Goal: Transaction & Acquisition: Purchase product/service

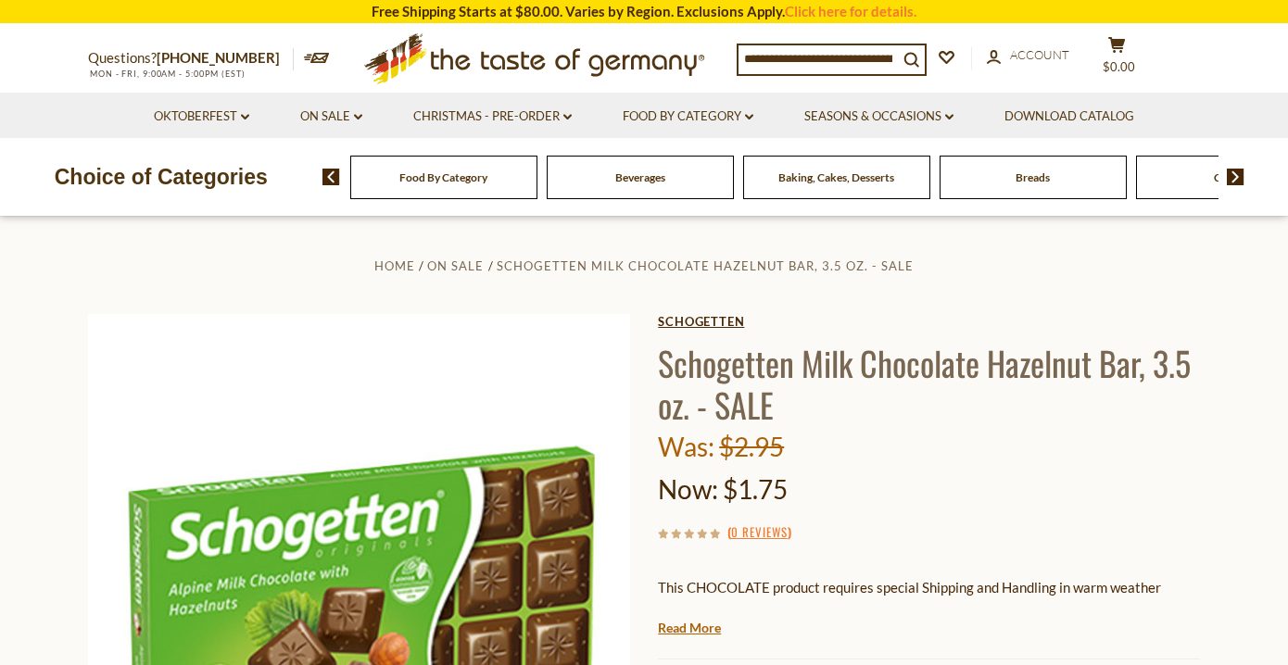
click at [732, 318] on link "Schogetten" at bounding box center [929, 321] width 542 height 15
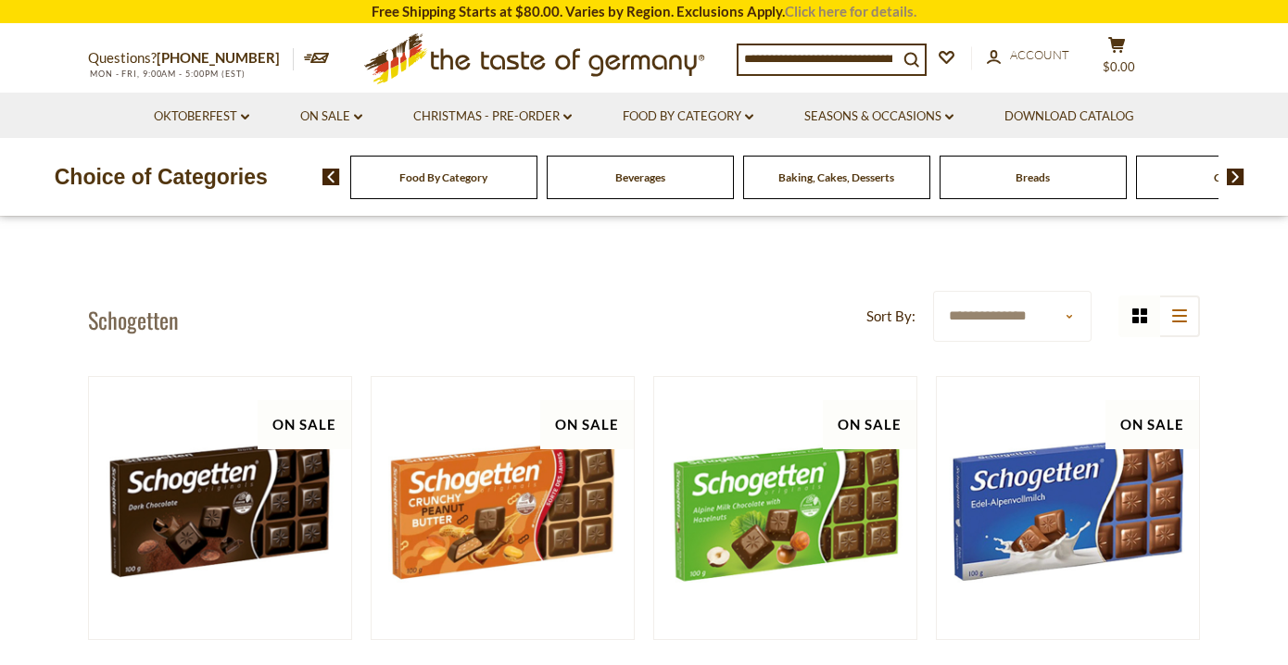
click at [870, 8] on link "Click here for details." at bounding box center [851, 11] width 132 height 17
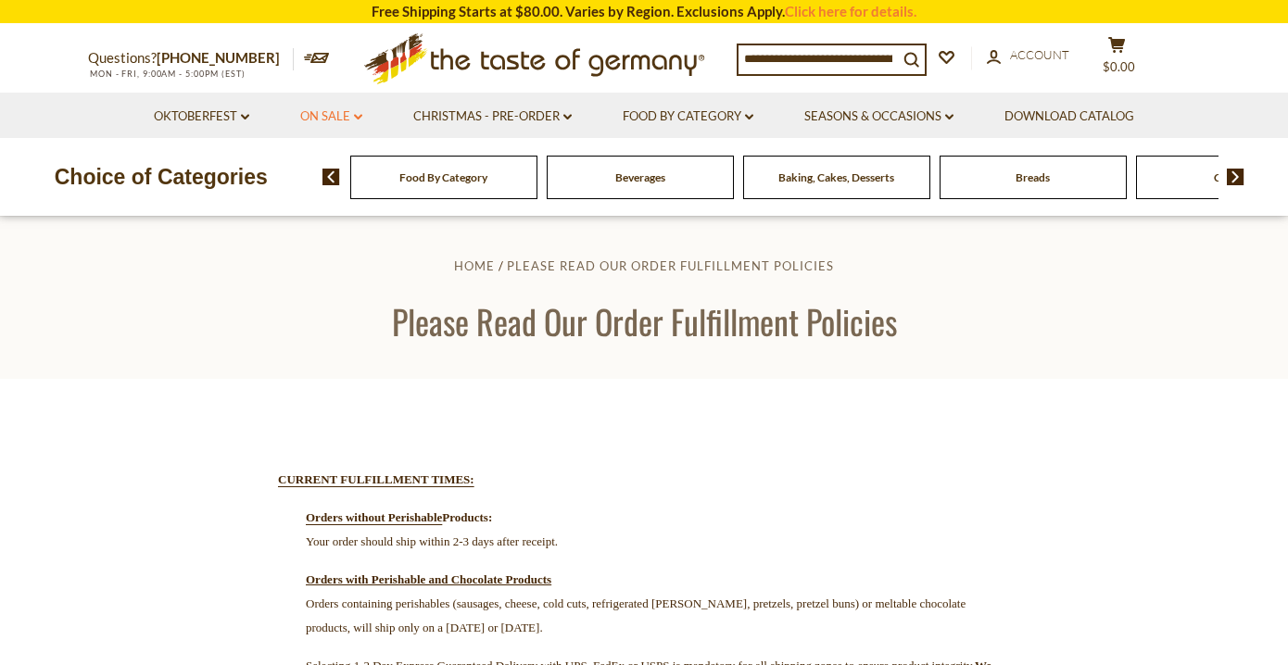
click at [335, 114] on link "On Sale dropdown_arrow" at bounding box center [331, 117] width 62 height 20
click at [450, 112] on link "Christmas - PRE-ORDER dropdown_arrow" at bounding box center [492, 117] width 158 height 20
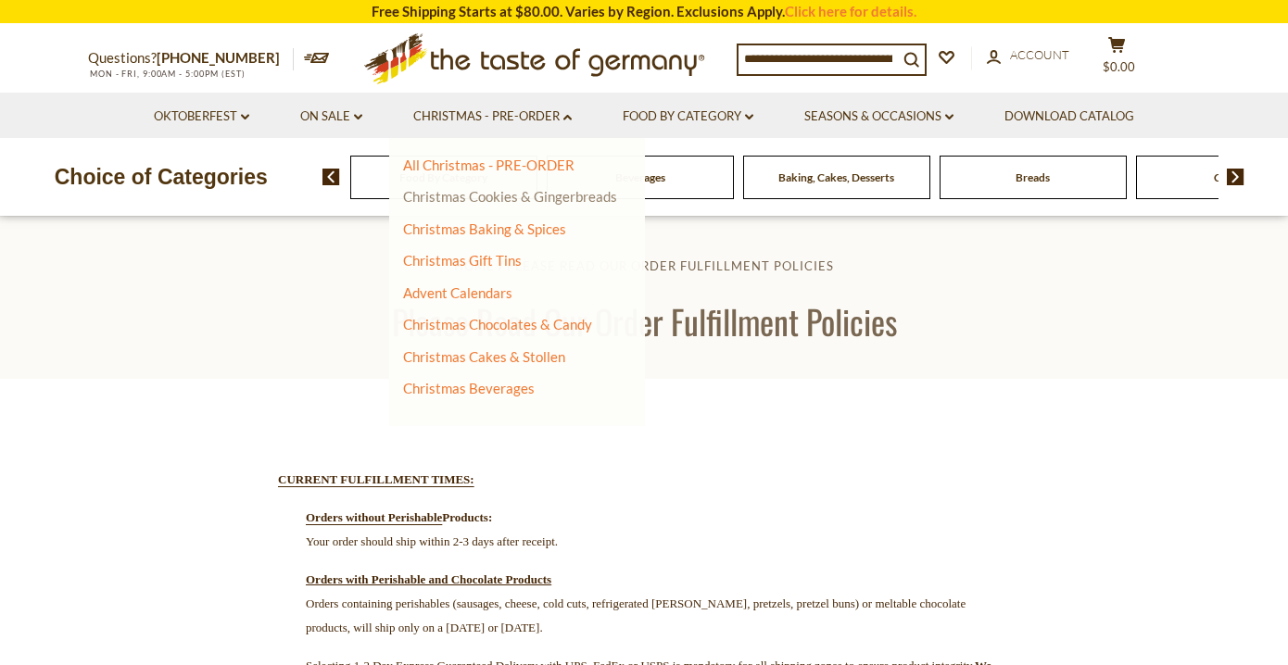
click at [453, 196] on link "Christmas Cookies & Gingerbreads" at bounding box center [510, 196] width 214 height 17
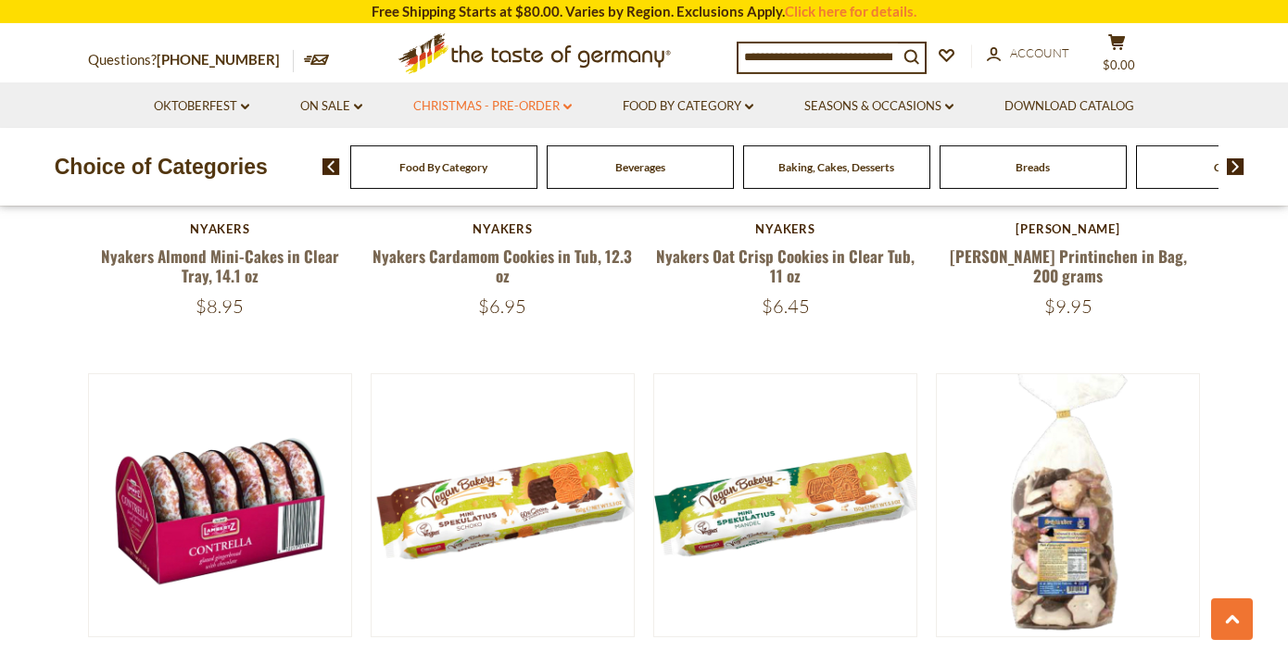
scroll to position [3548, 0]
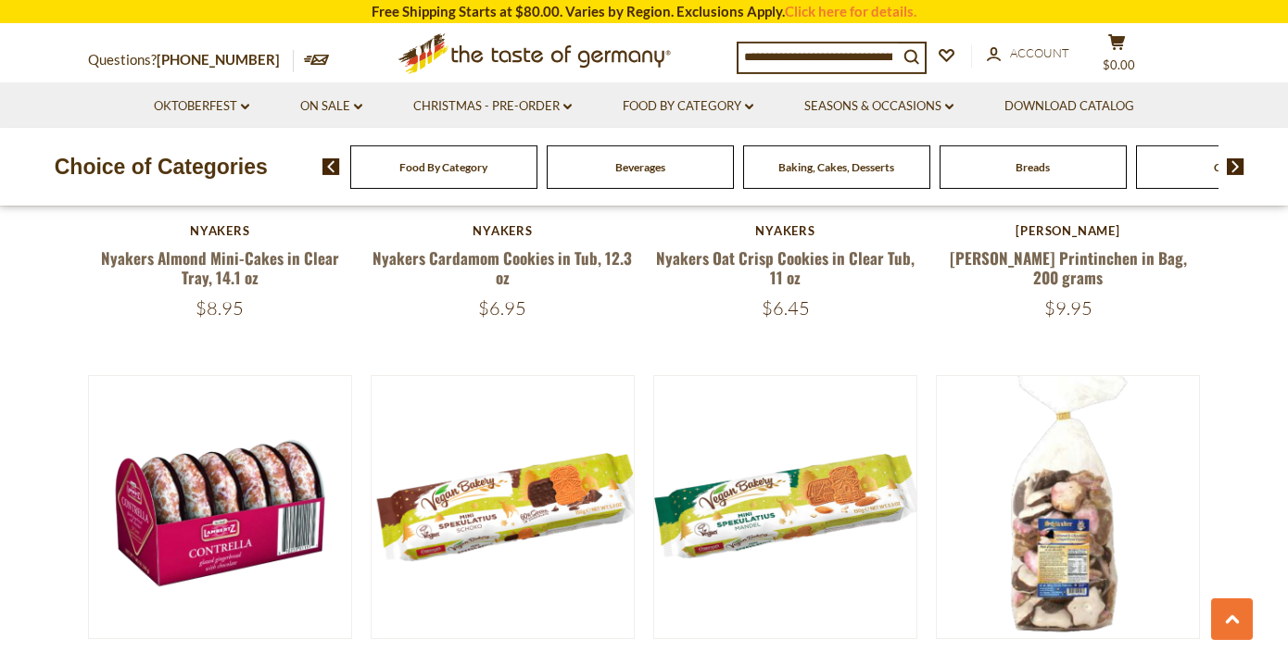
click at [483, 169] on span "Food By Category" at bounding box center [443, 167] width 88 height 14
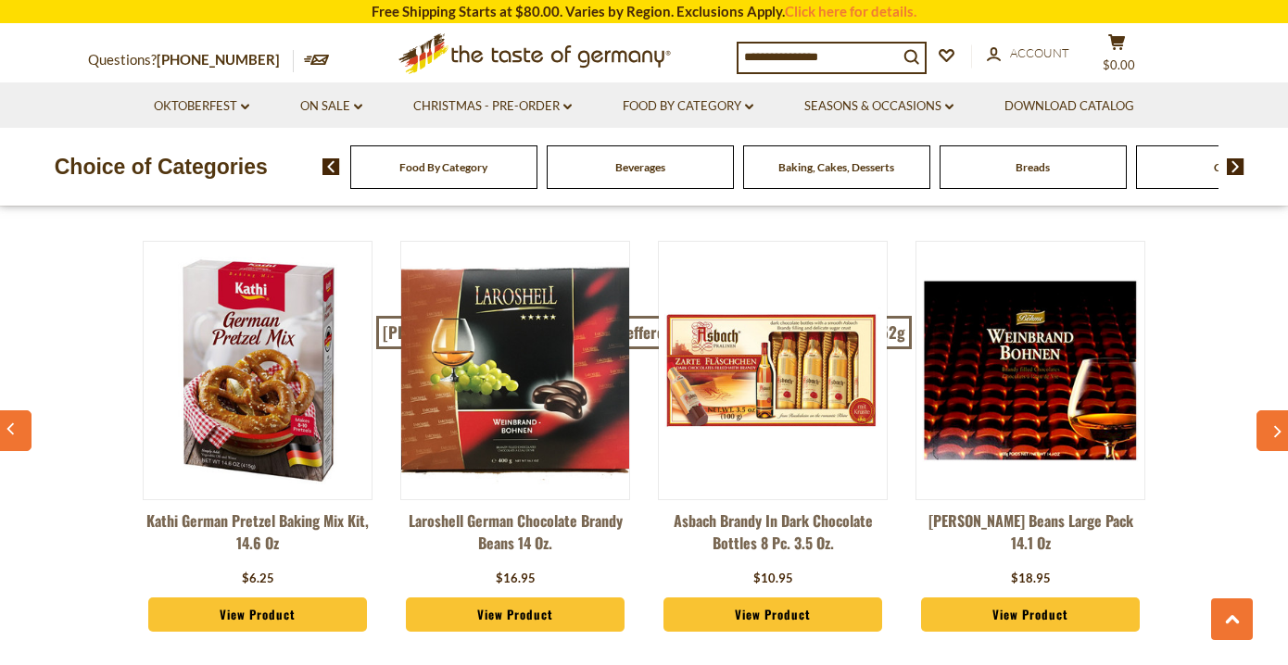
scroll to position [4648, 0]
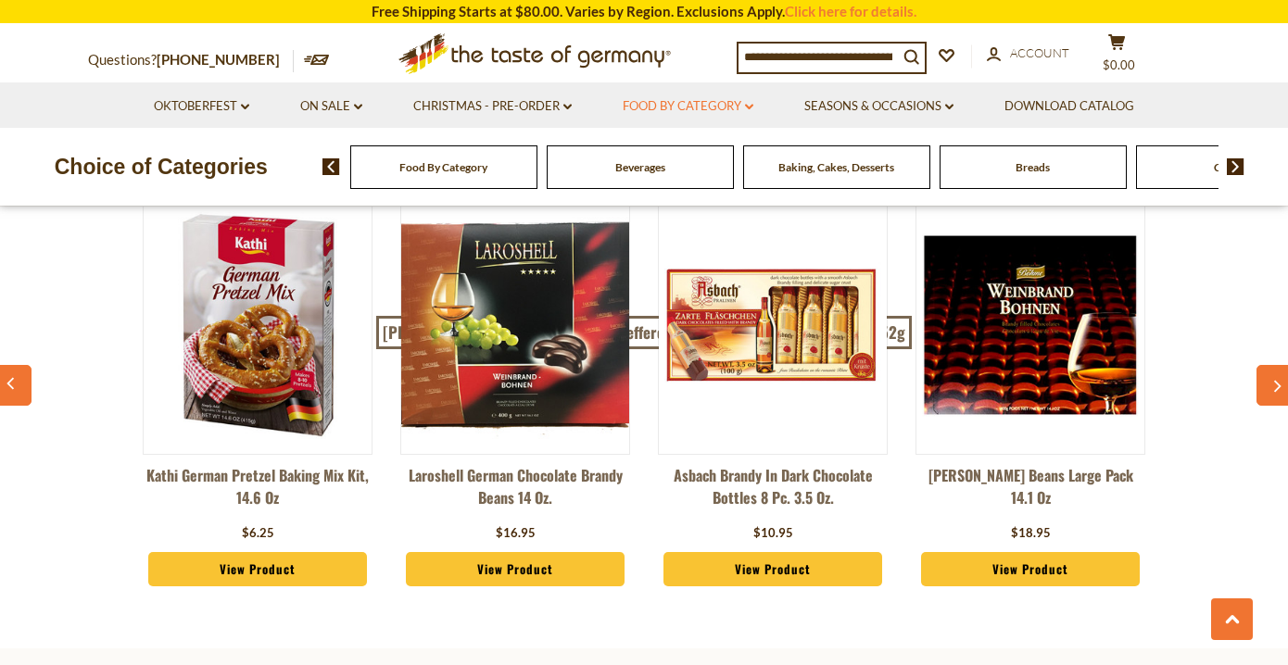
click at [753, 107] on icon at bounding box center [749, 107] width 8 height 6
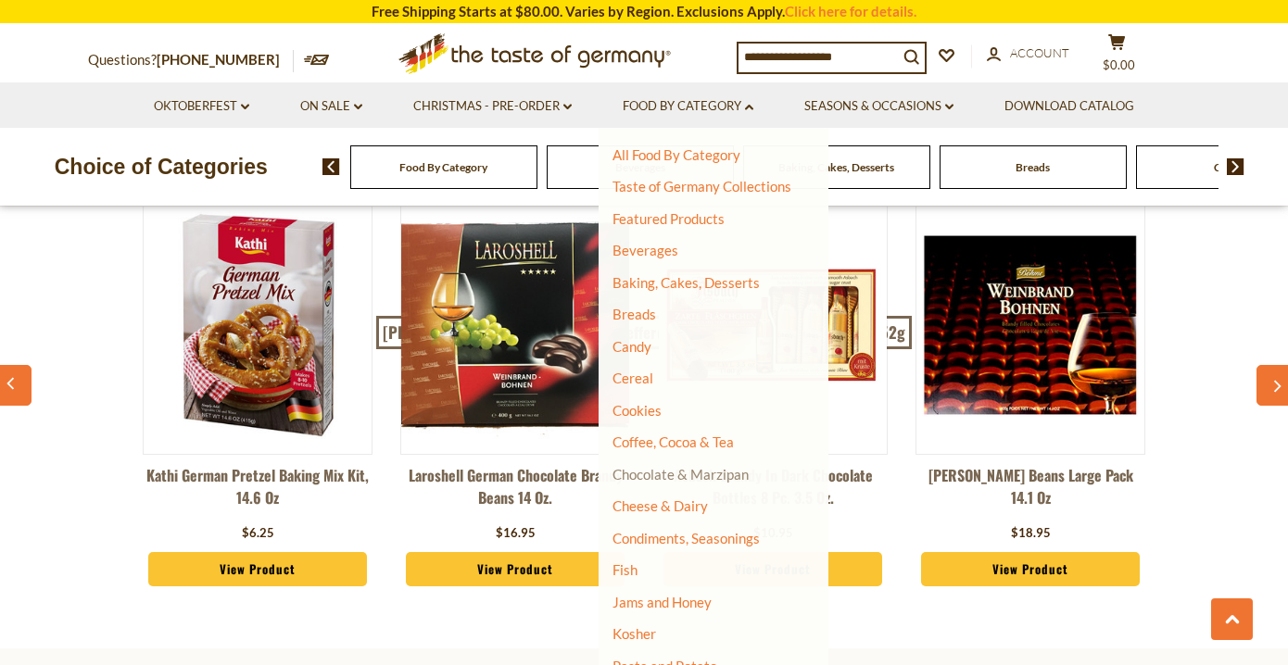
click at [714, 474] on link "Chocolate & Marzipan" at bounding box center [680, 474] width 136 height 17
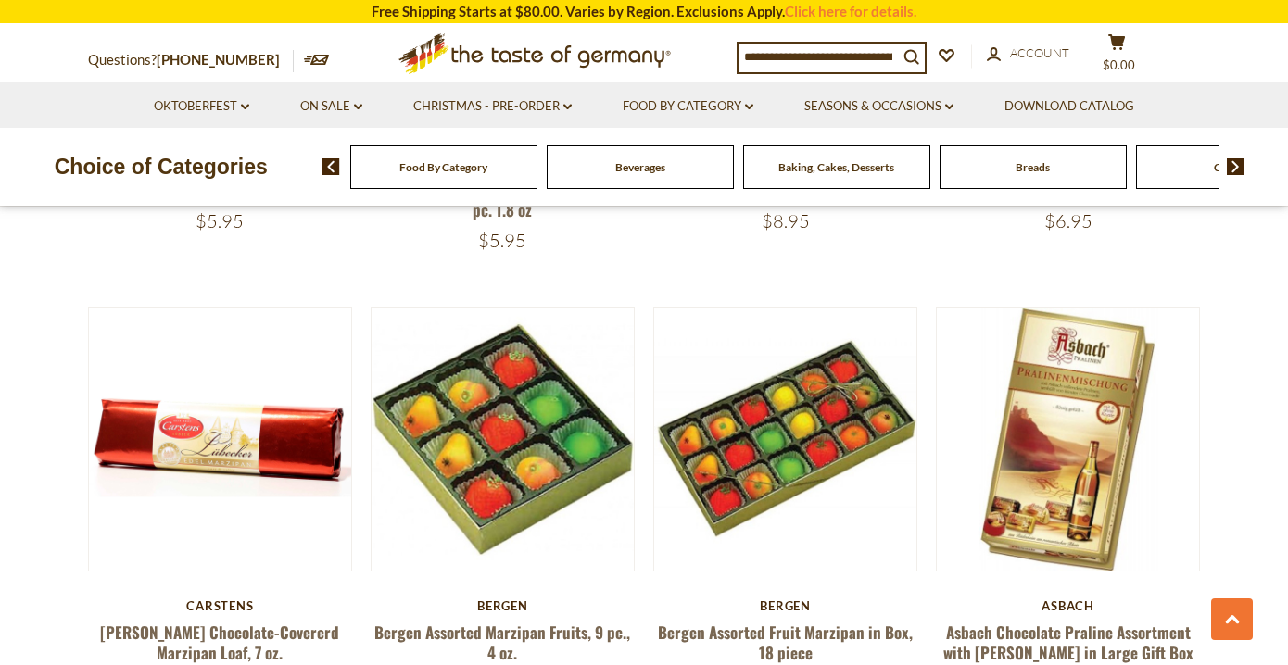
scroll to position [4060, 0]
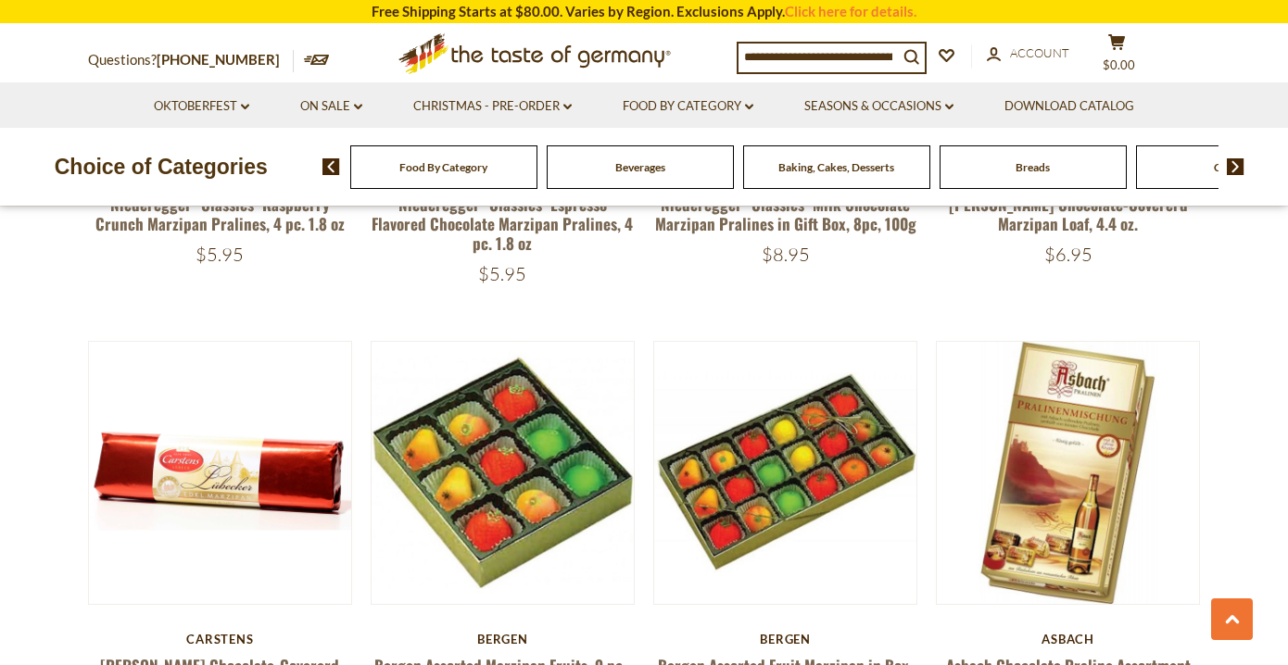
click at [819, 60] on input at bounding box center [817, 57] width 159 height 26
click at [836, 51] on input at bounding box center [817, 57] width 159 height 26
type input "*"
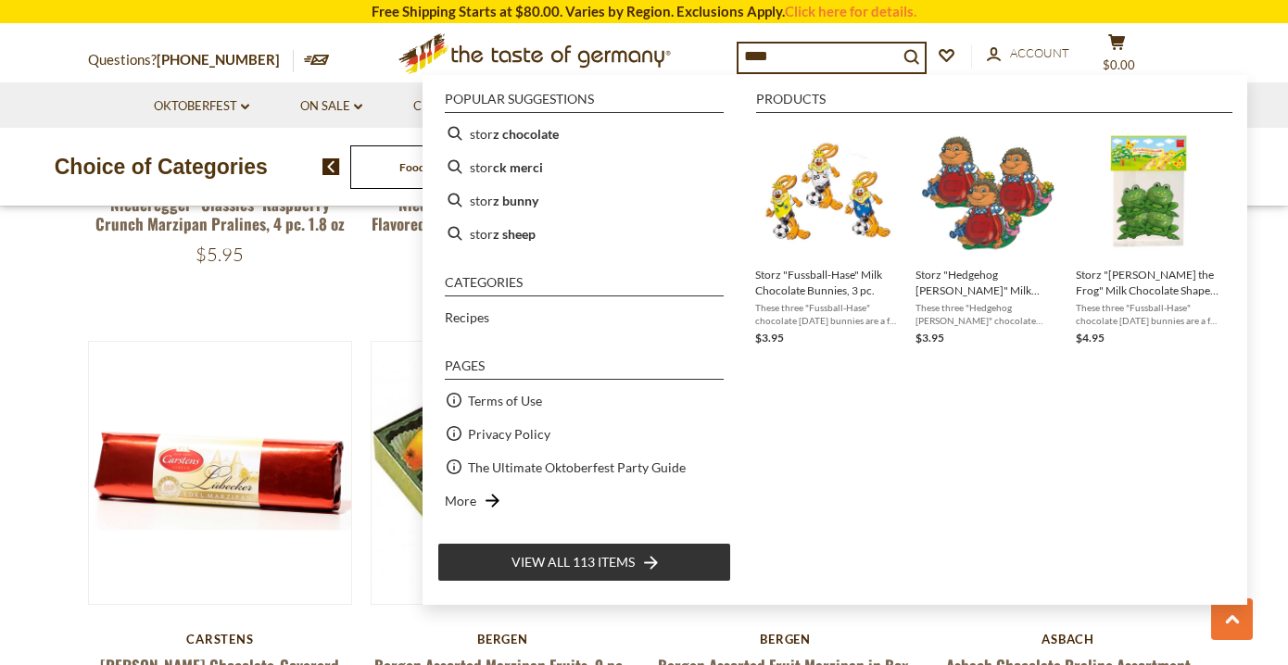
type input "*****"
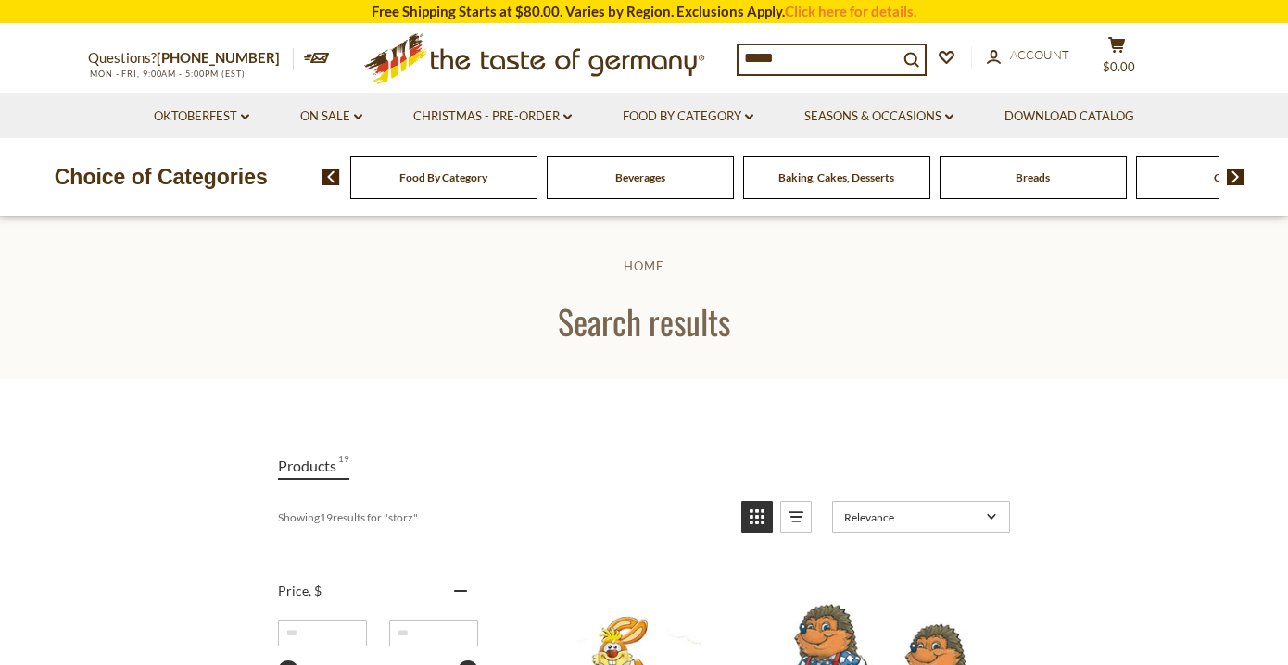
drag, startPoint x: 778, startPoint y: 58, endPoint x: 687, endPoint y: 52, distance: 91.0
click at [738, 52] on input "*****" at bounding box center [817, 58] width 159 height 26
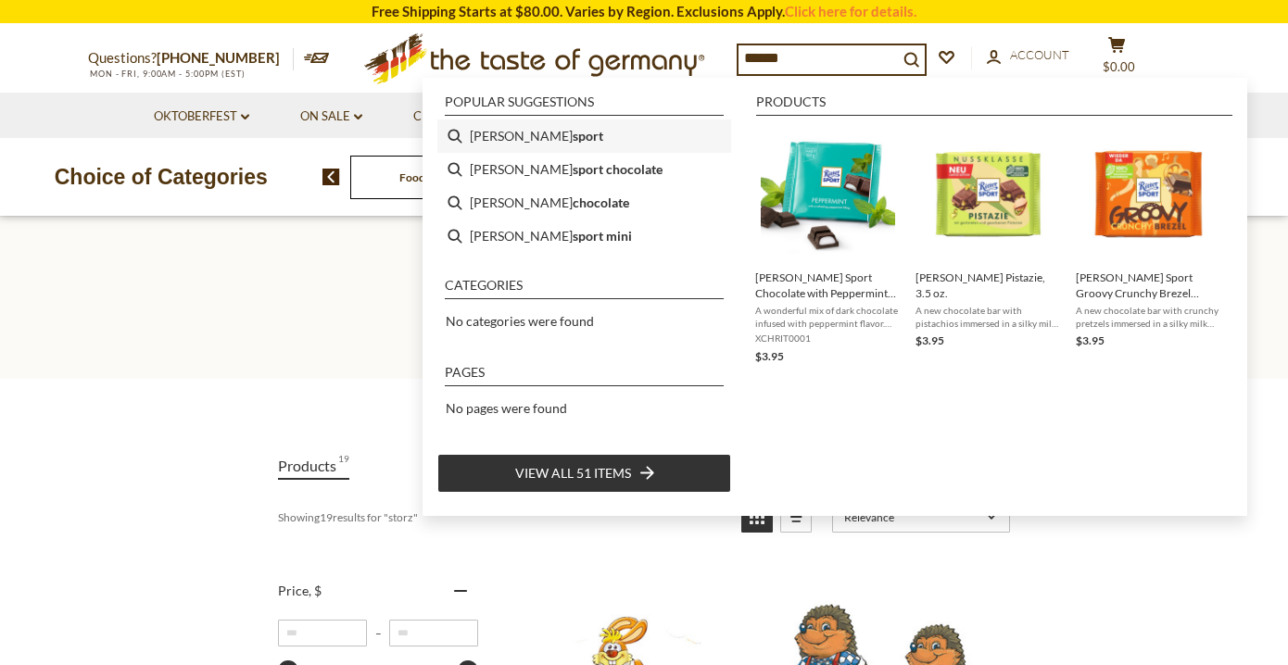
click at [479, 137] on li "[PERSON_NAME] sport" at bounding box center [584, 135] width 294 height 33
type input "**********"
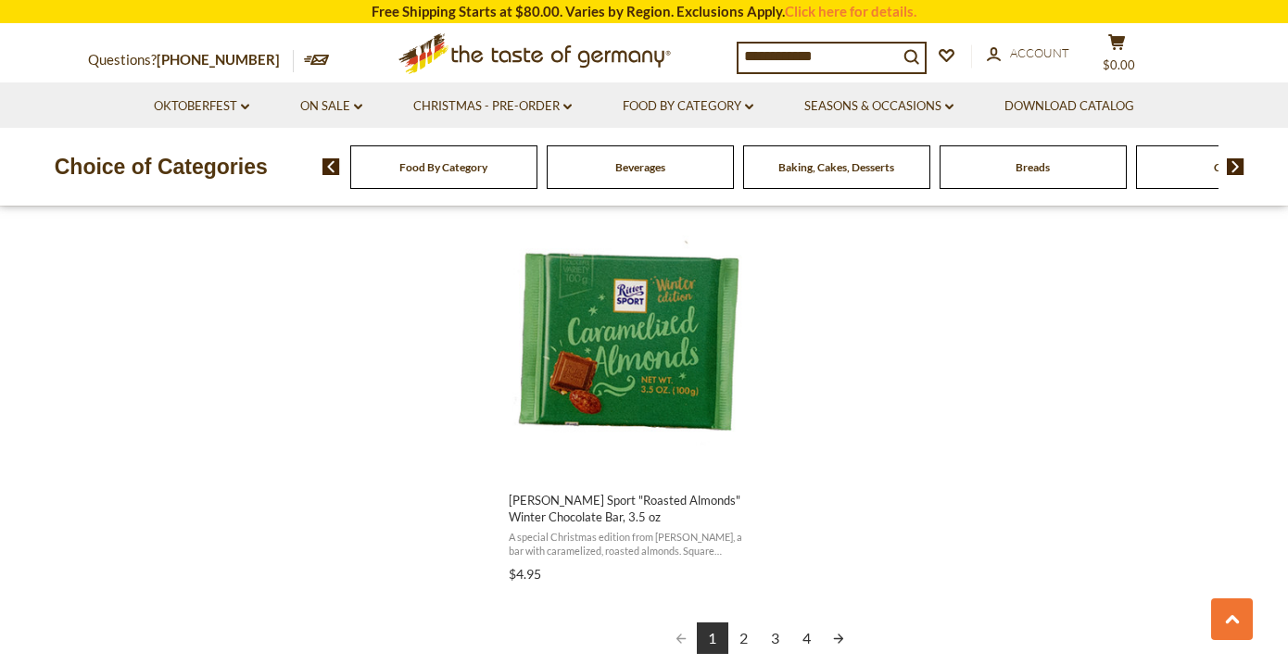
scroll to position [3273, 0]
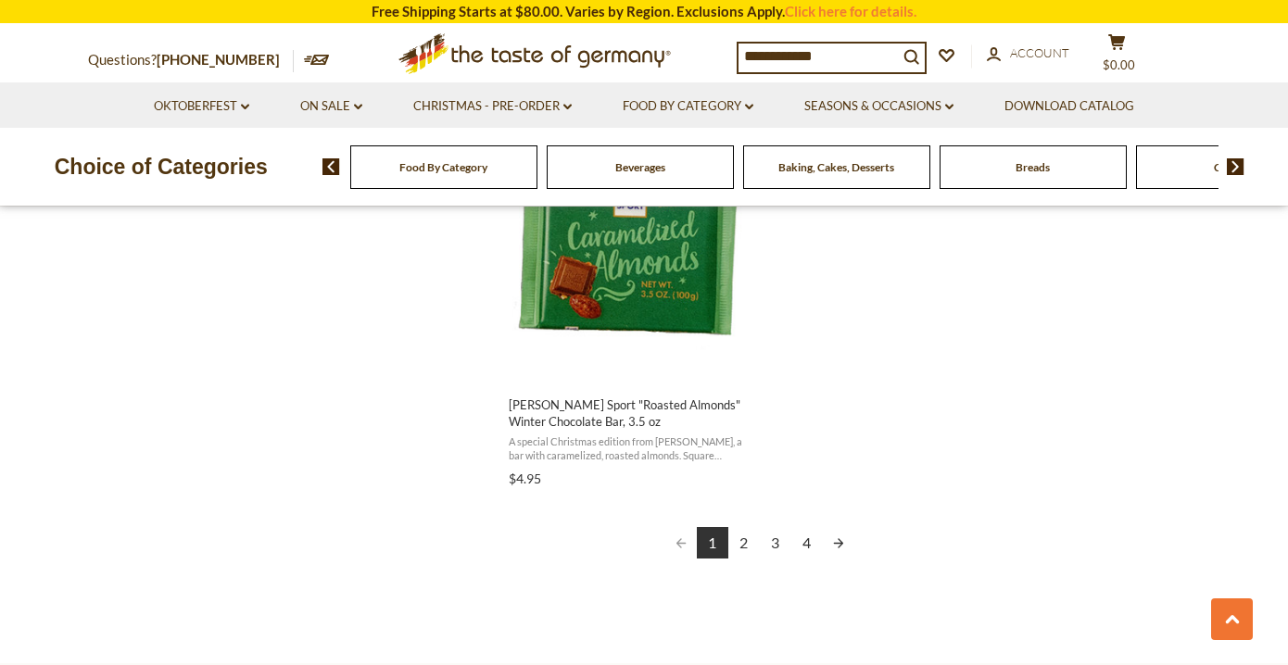
click at [739, 544] on link "2" at bounding box center [743, 542] width 31 height 31
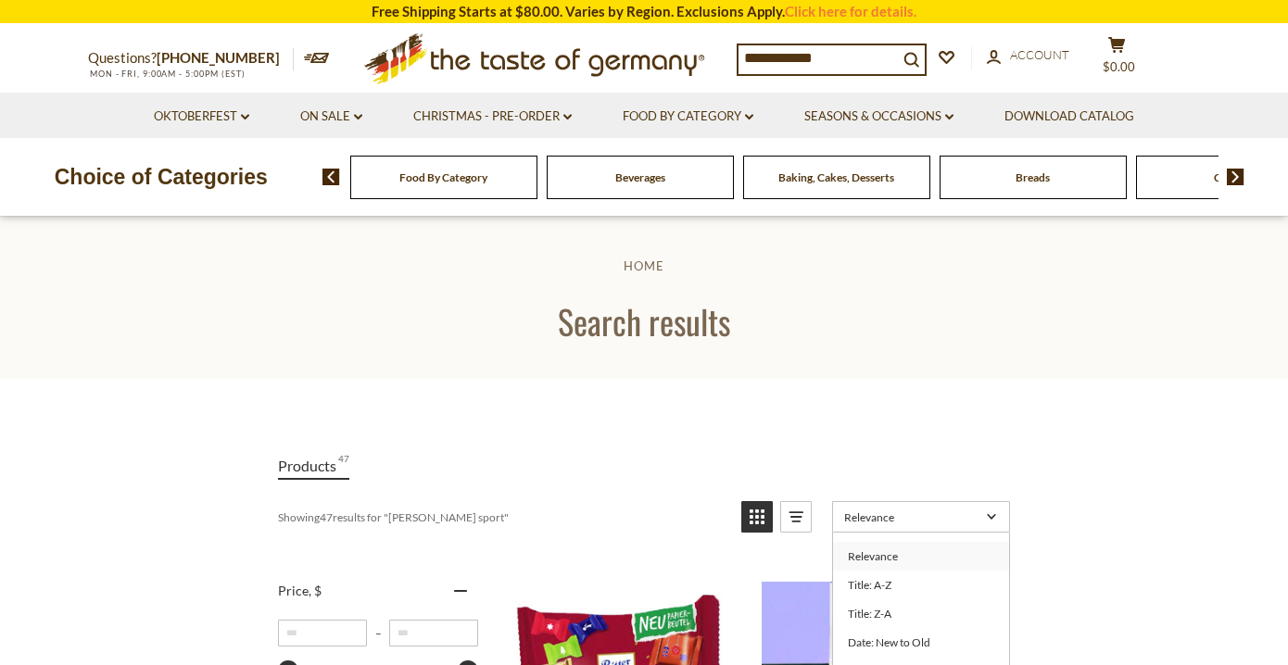
click at [878, 523] on span "Relevance" at bounding box center [912, 517] width 136 height 14
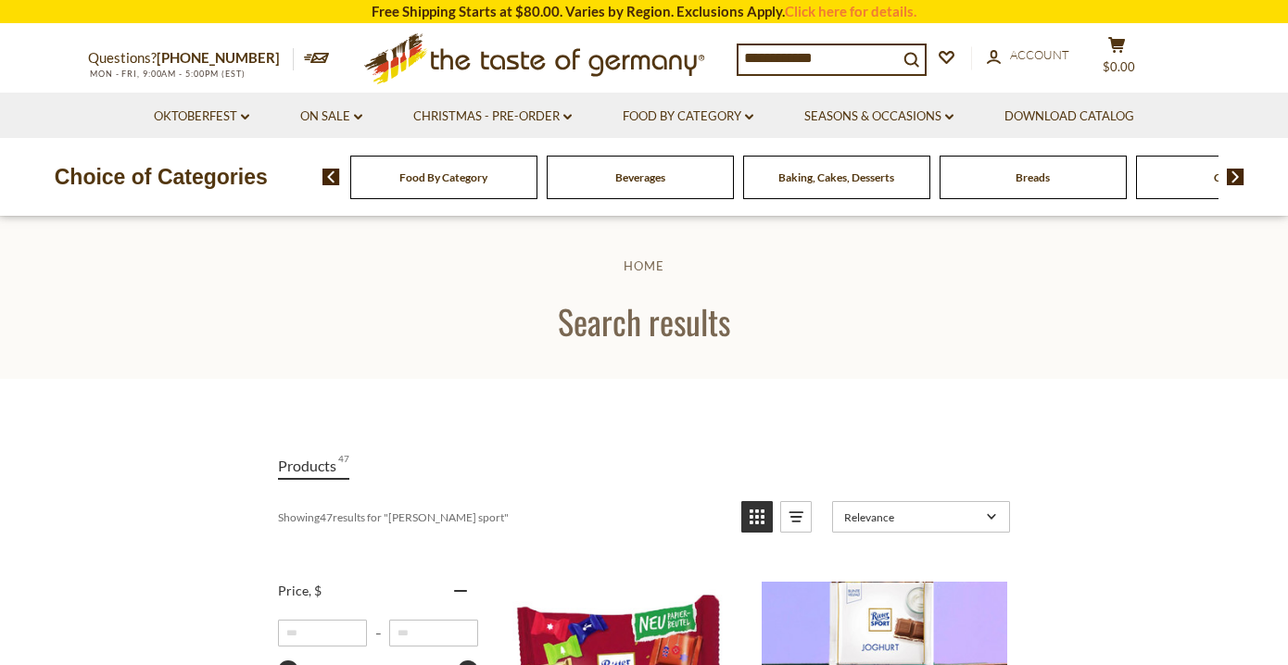
click at [878, 523] on span "Relevance" at bounding box center [912, 517] width 136 height 14
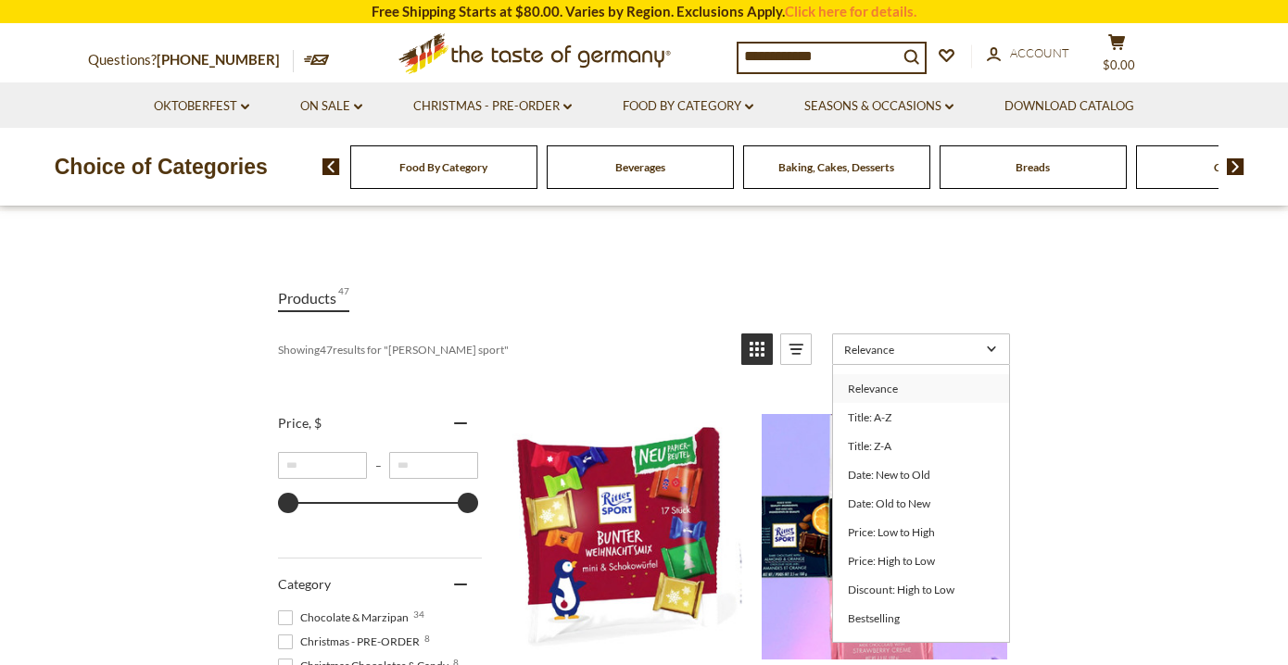
scroll to position [207, 0]
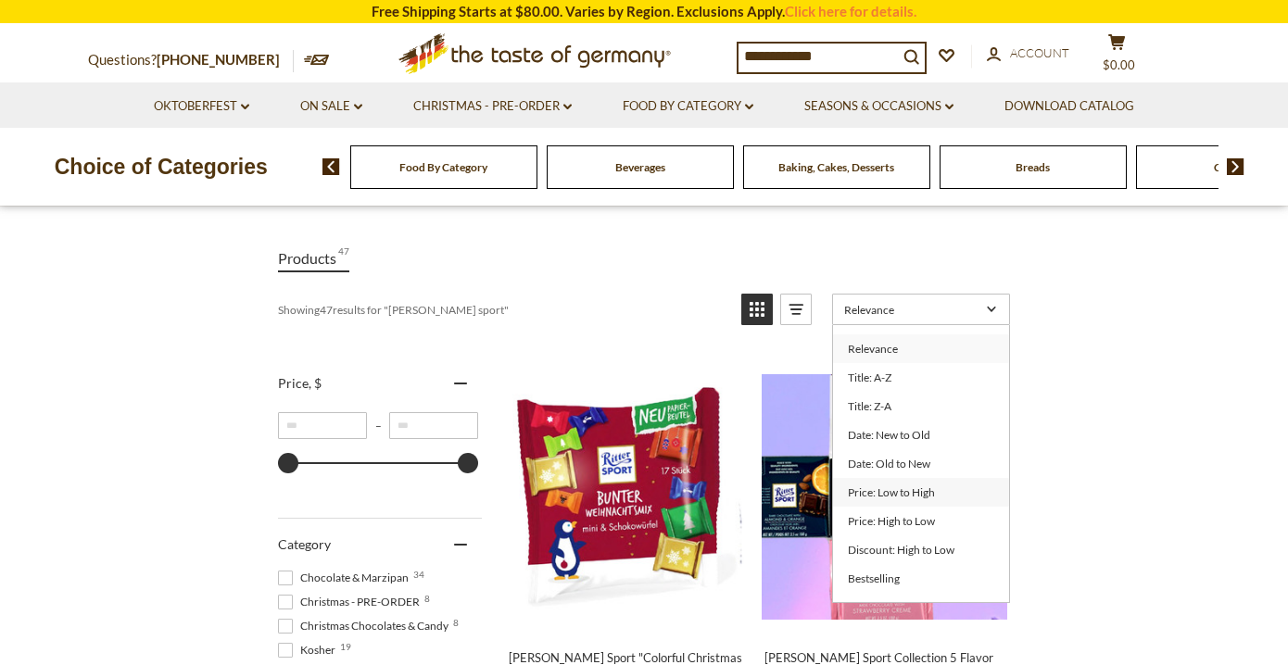
click at [873, 490] on link "Price: Low to High" at bounding box center [921, 492] width 176 height 29
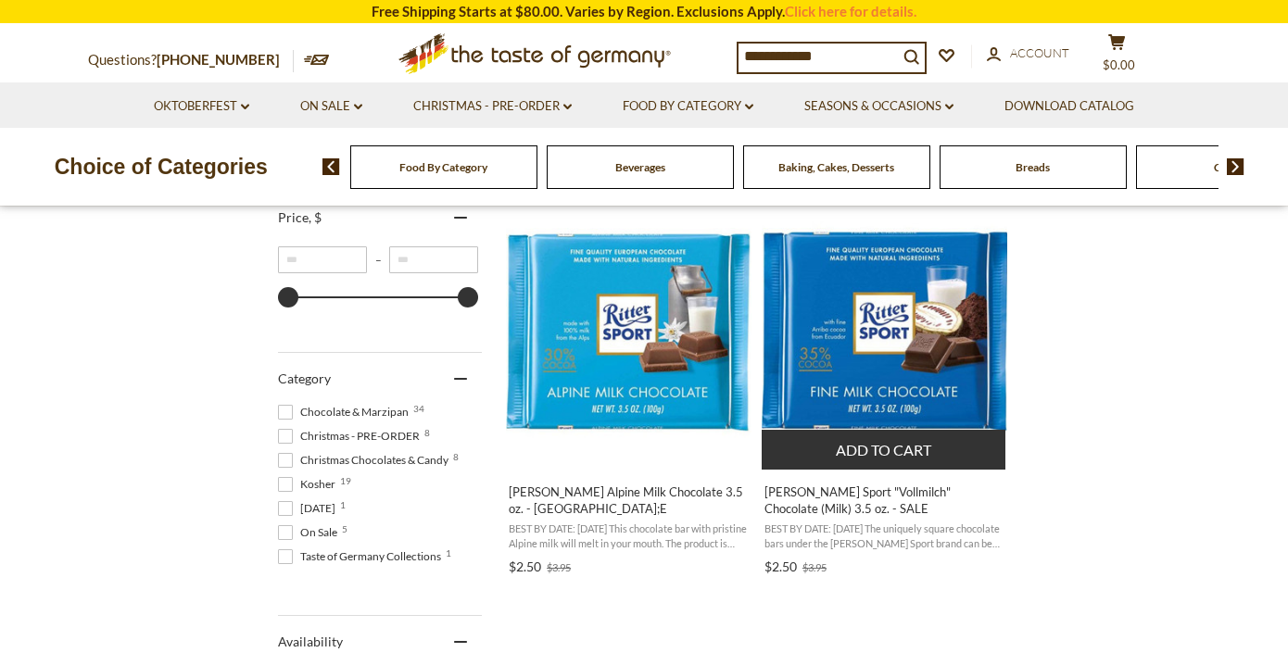
scroll to position [376, 0]
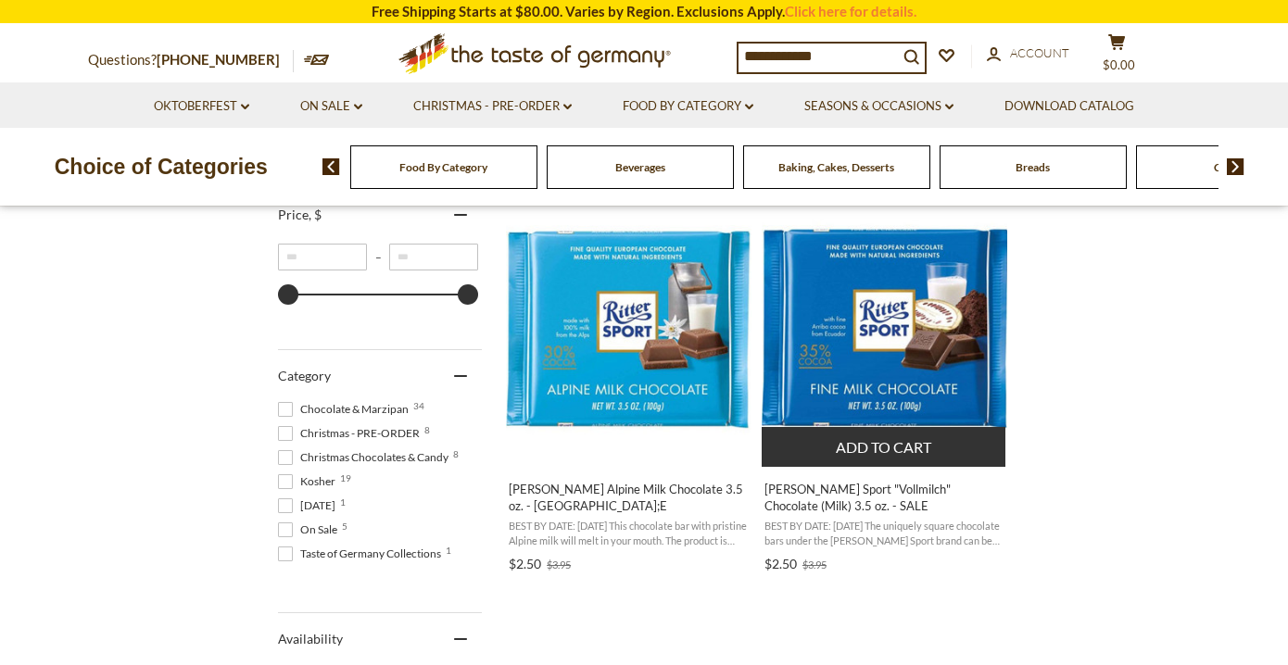
click at [901, 444] on button "Add to cart" at bounding box center [883, 447] width 244 height 40
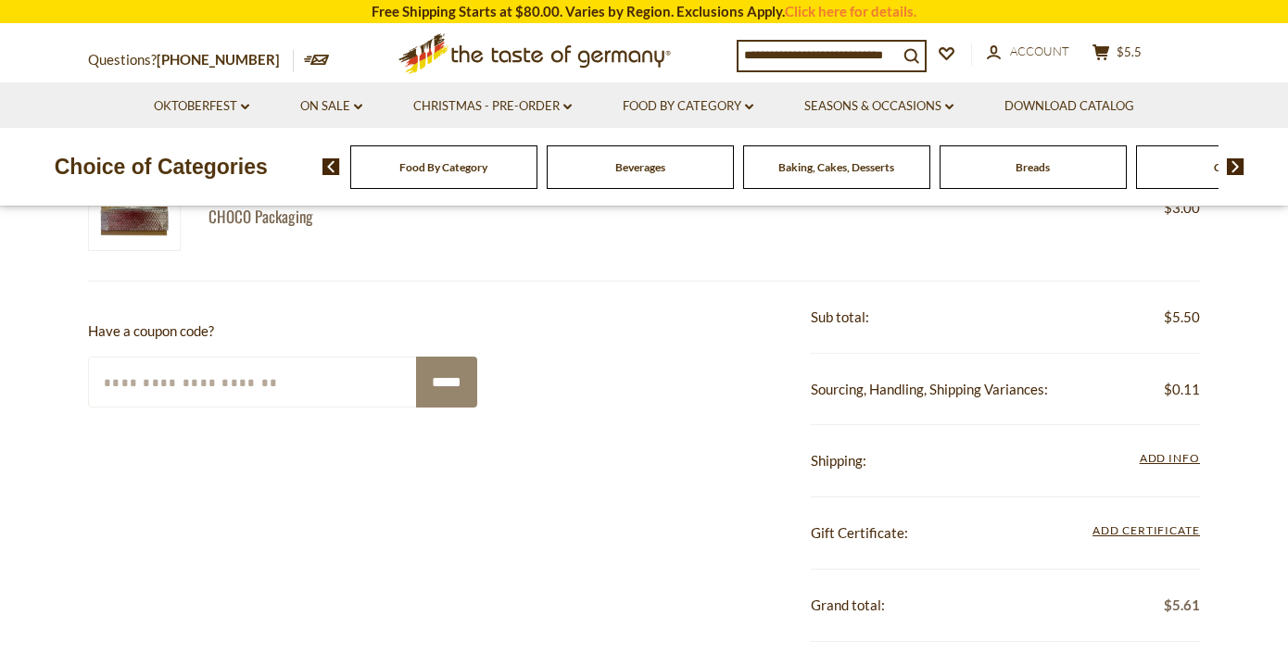
scroll to position [461, 0]
click at [1157, 466] on span "Add Info" at bounding box center [1169, 459] width 60 height 14
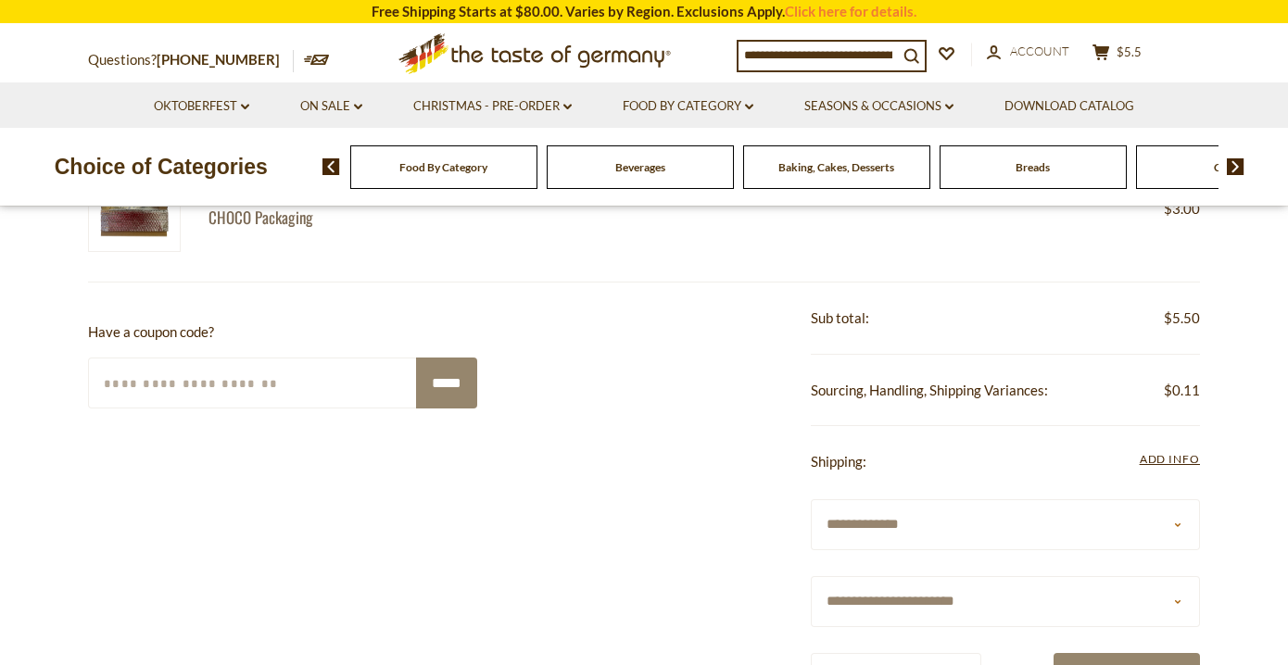
click at [810, 576] on select "**********" at bounding box center [1004, 601] width 389 height 51
select select "**"
click option "**********" at bounding box center [0, 0] width 0 height 0
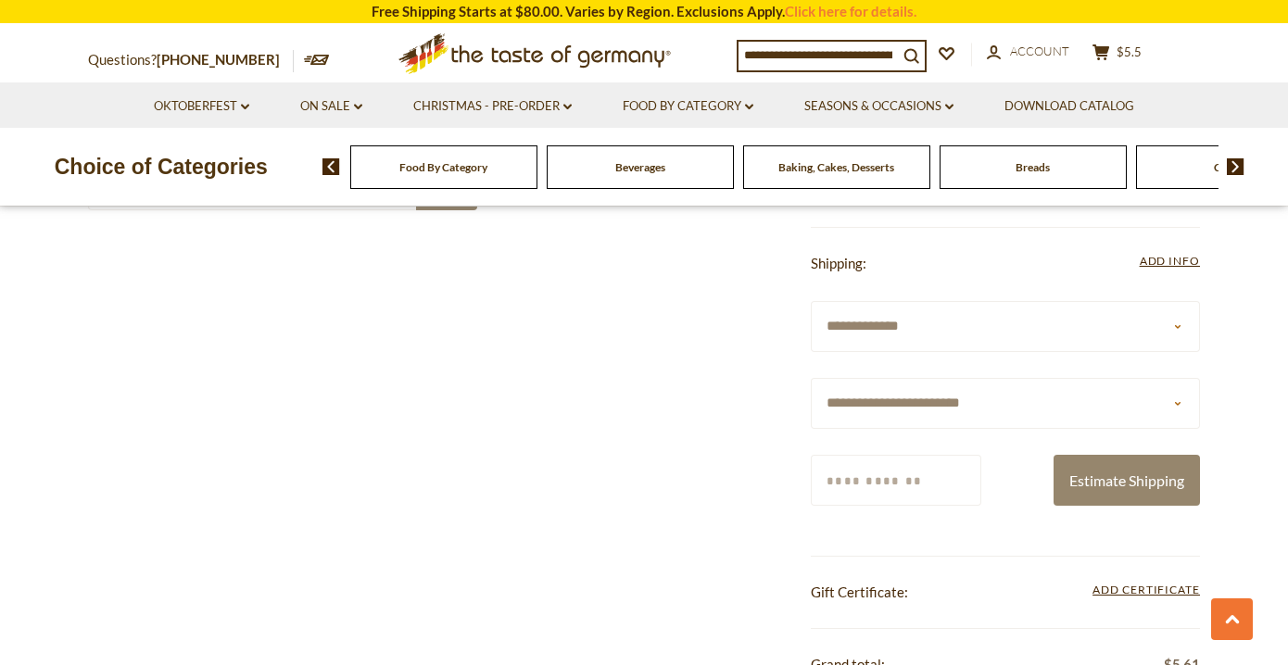
scroll to position [722, 0]
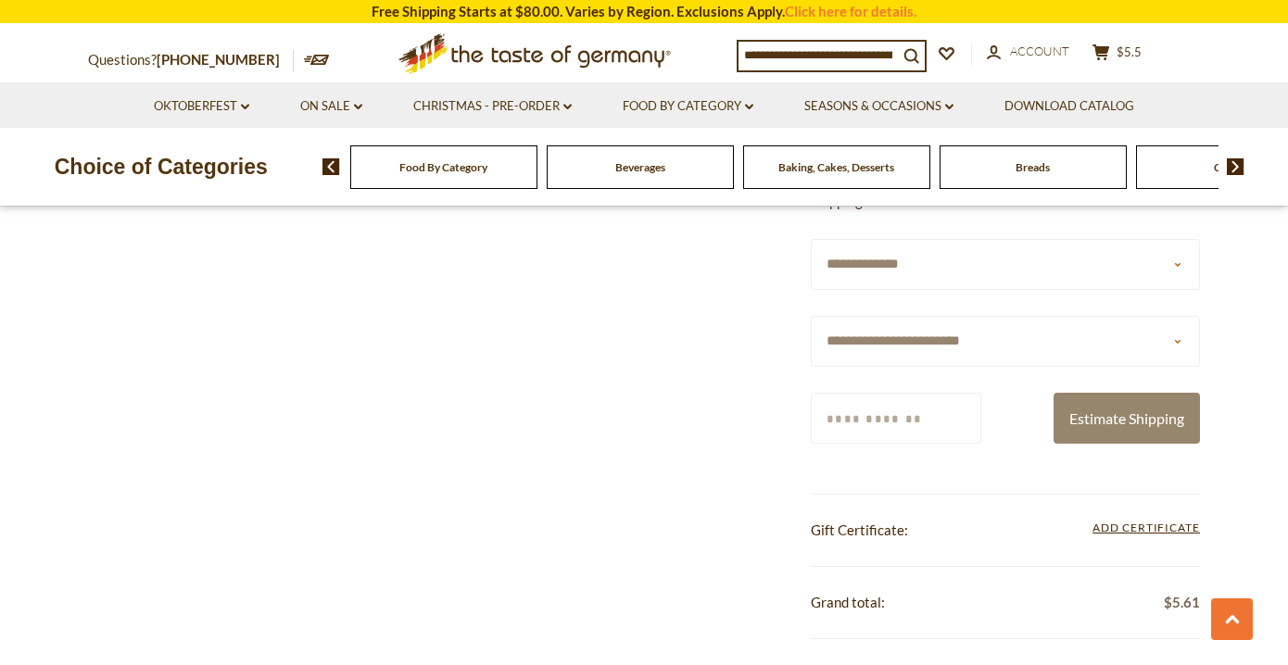
click at [965, 433] on input "Zip/Postcode" at bounding box center [895, 418] width 170 height 51
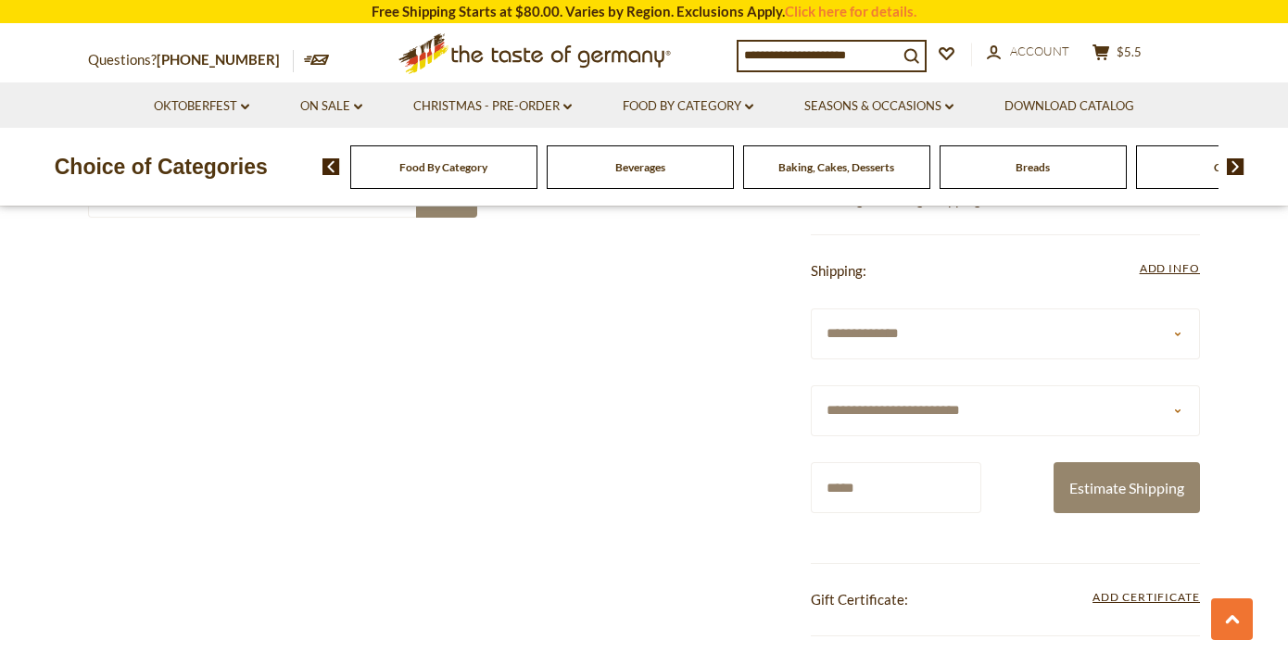
scroll to position [644, 0]
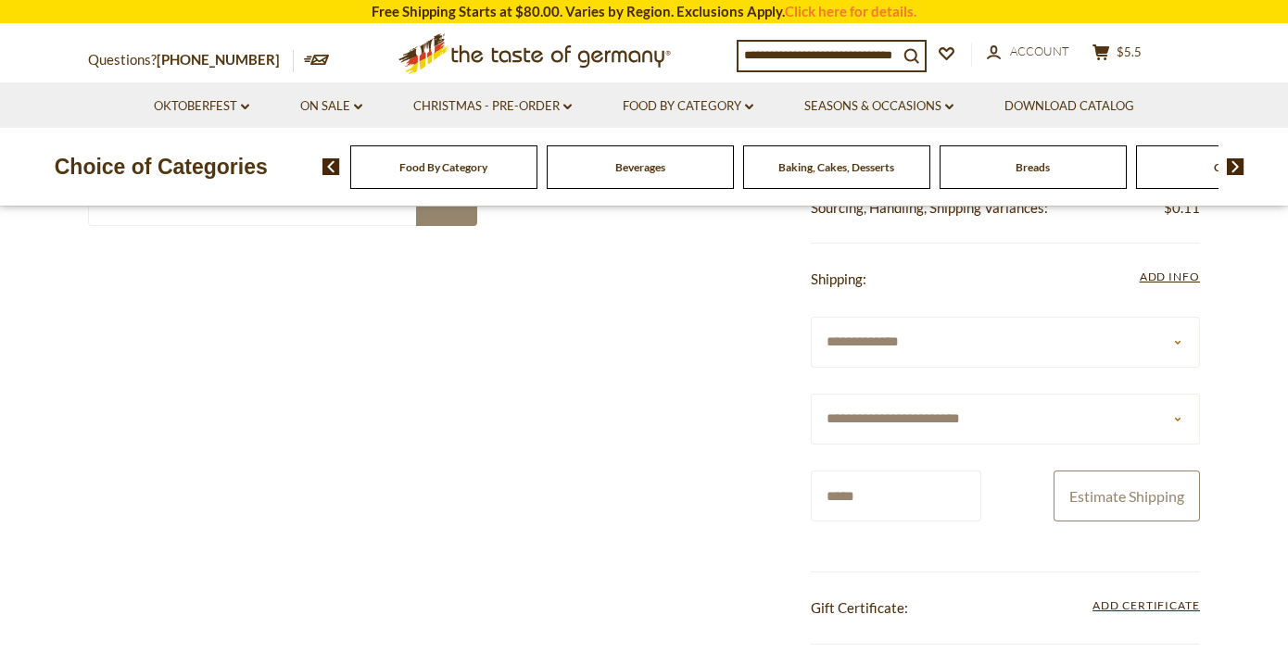
type input "*****"
click at [1113, 493] on button "Estimate Shipping" at bounding box center [1126, 496] width 146 height 51
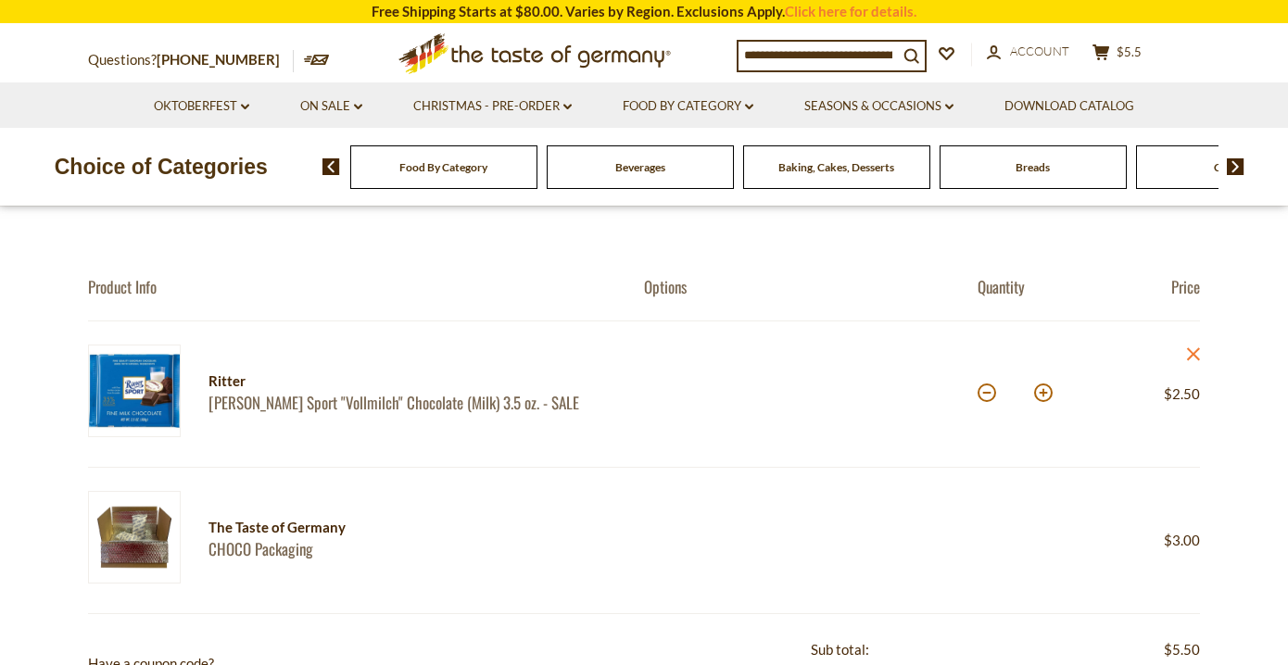
scroll to position [124, 0]
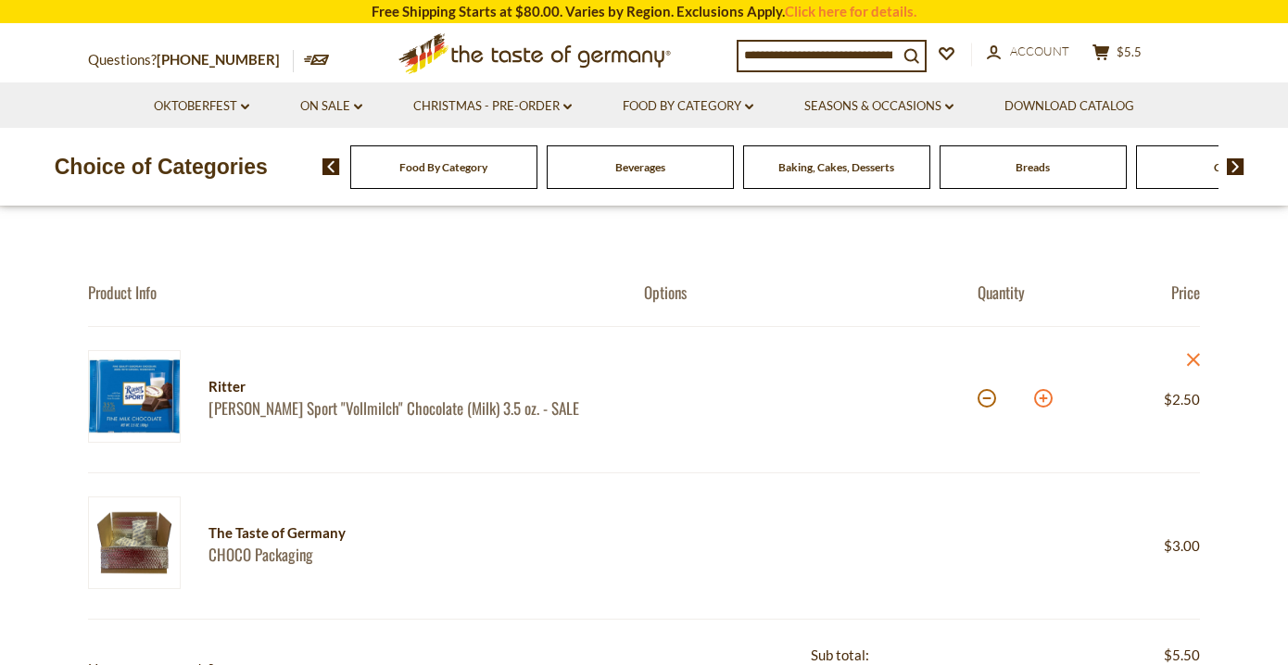
click at [1047, 400] on button at bounding box center [1043, 398] width 19 height 19
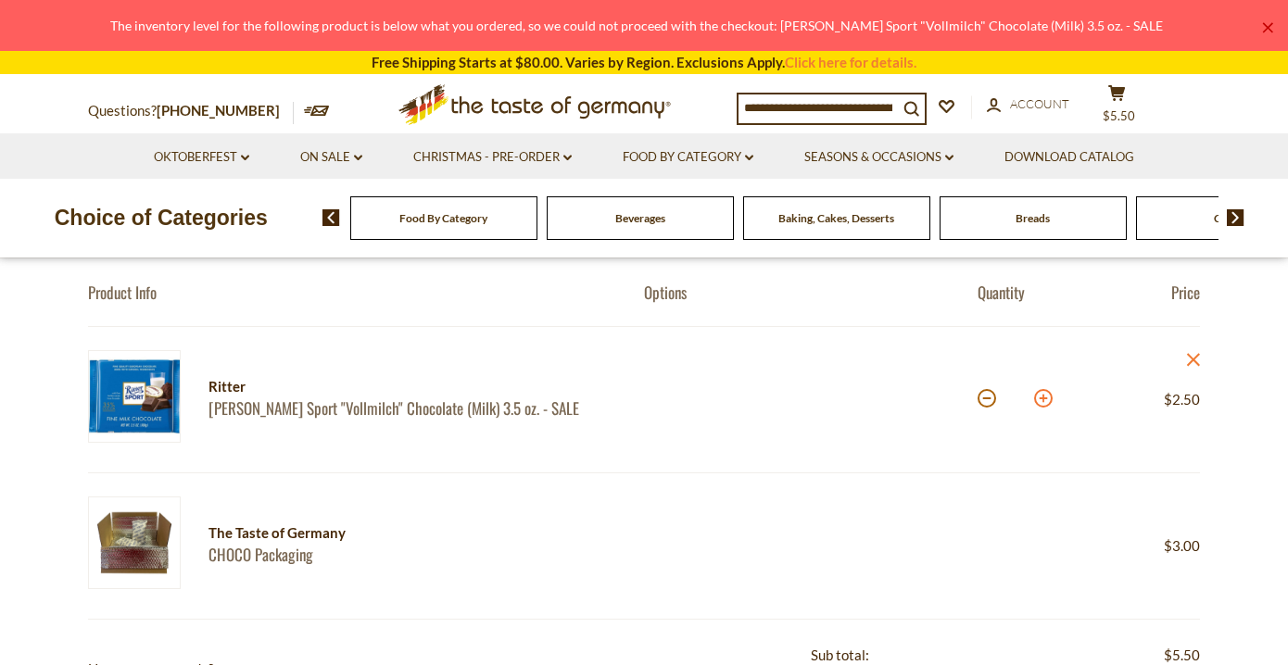
click at [1047, 400] on button at bounding box center [1043, 398] width 19 height 19
type input "*"
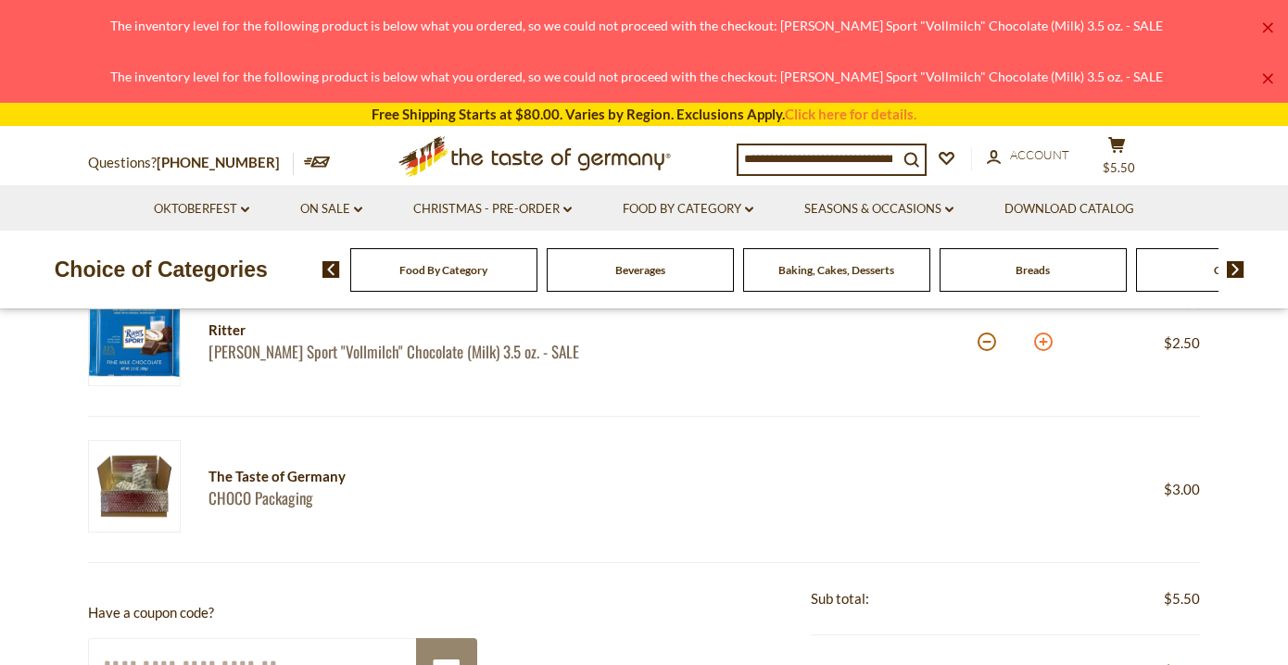
scroll to position [0, 0]
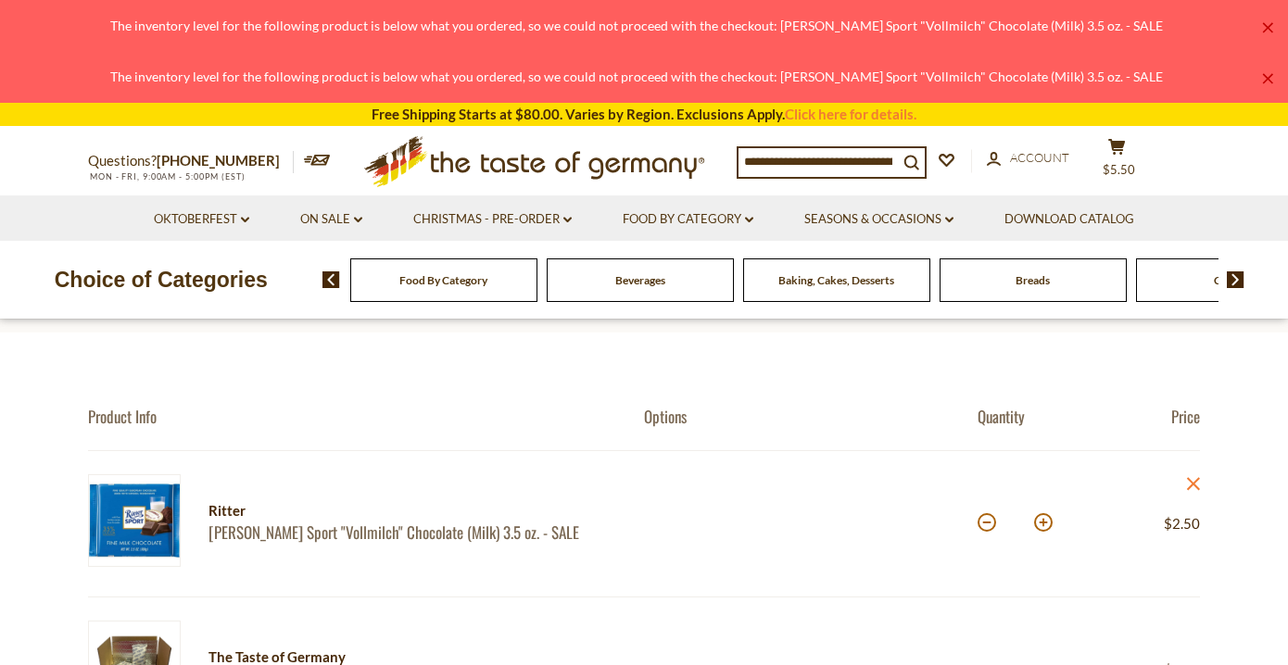
click at [826, 165] on input at bounding box center [817, 161] width 159 height 26
type input "******"
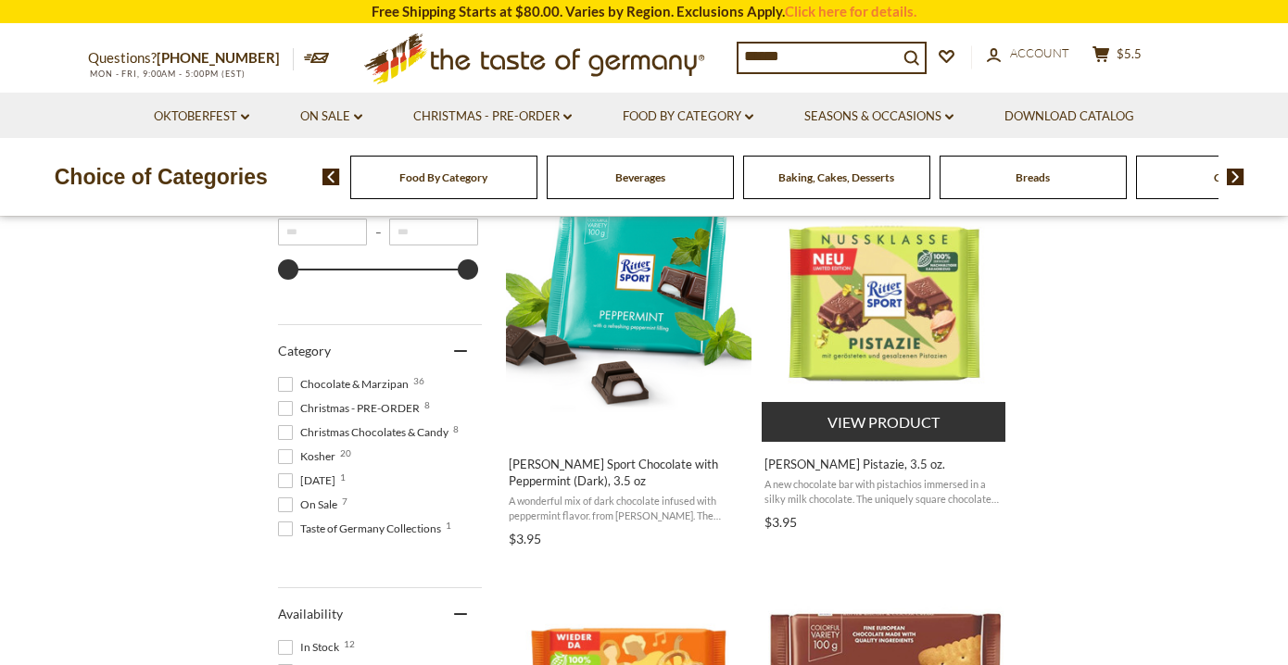
scroll to position [417, 0]
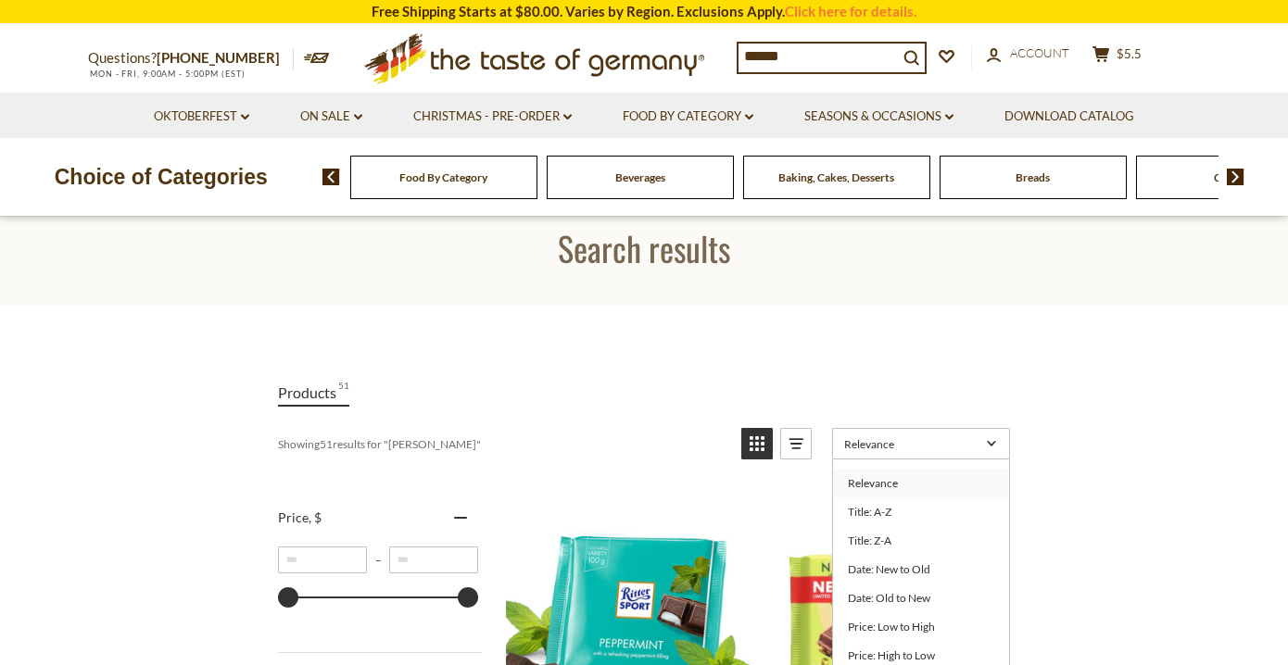
click at [904, 441] on span "Relevance" at bounding box center [912, 444] width 136 height 14
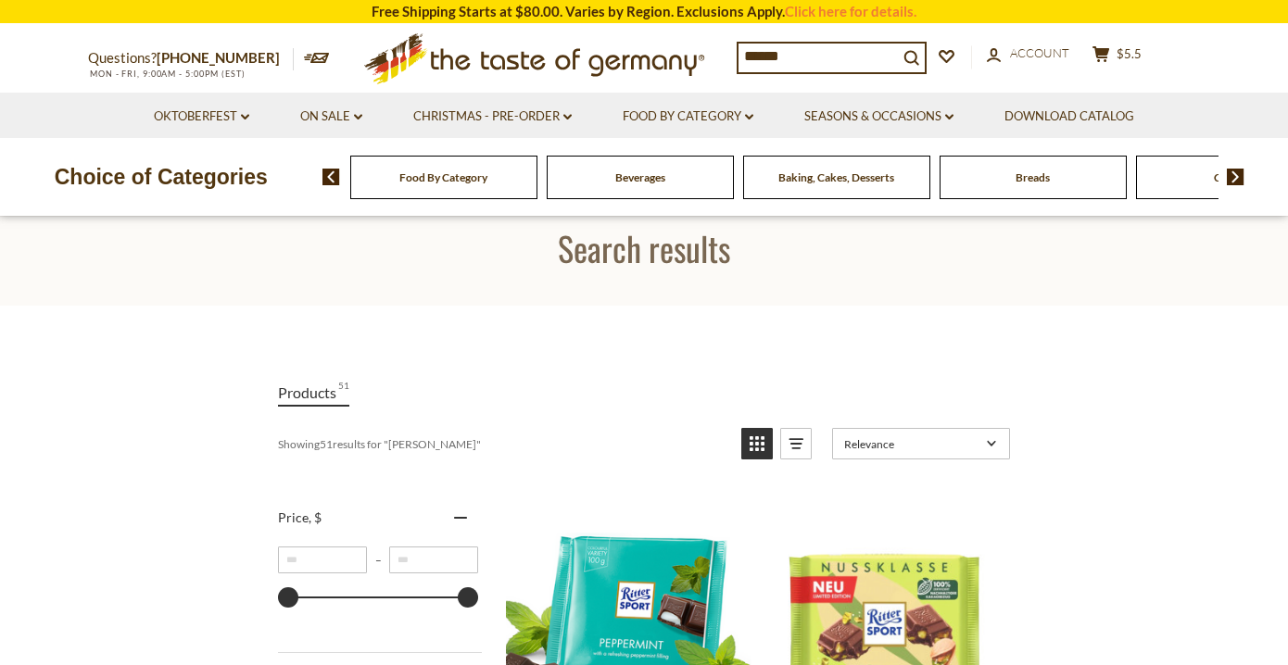
click at [904, 442] on span "Relevance" at bounding box center [912, 444] width 136 height 14
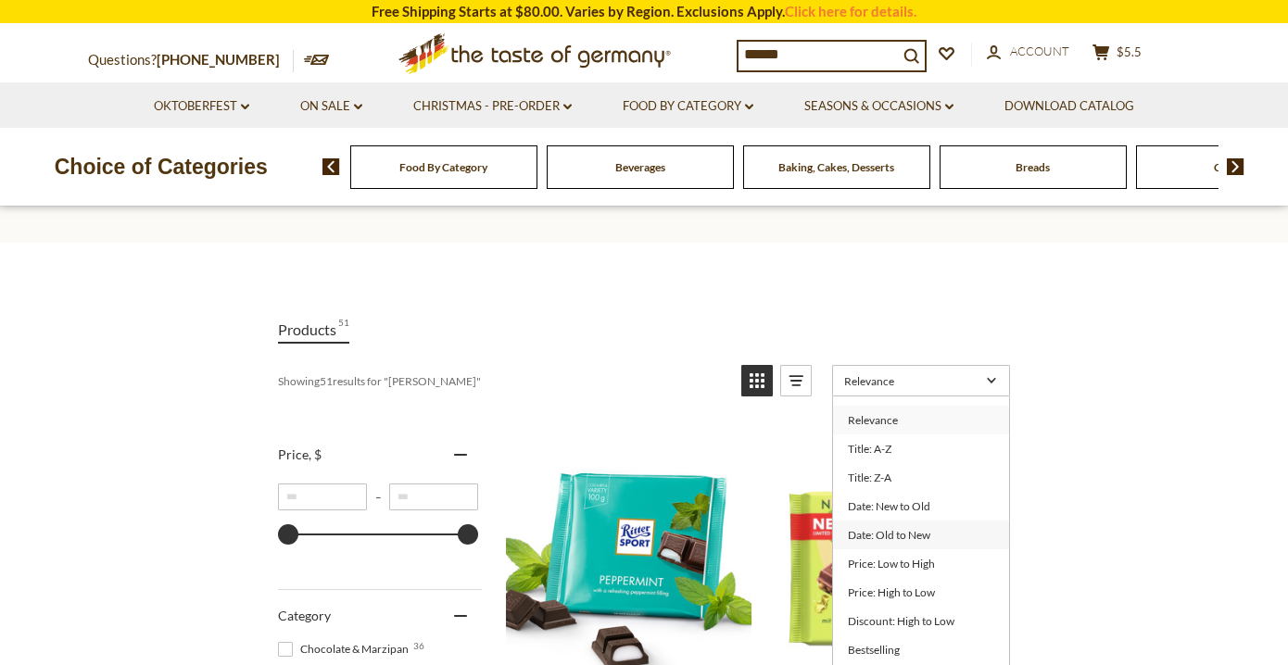
scroll to position [143, 0]
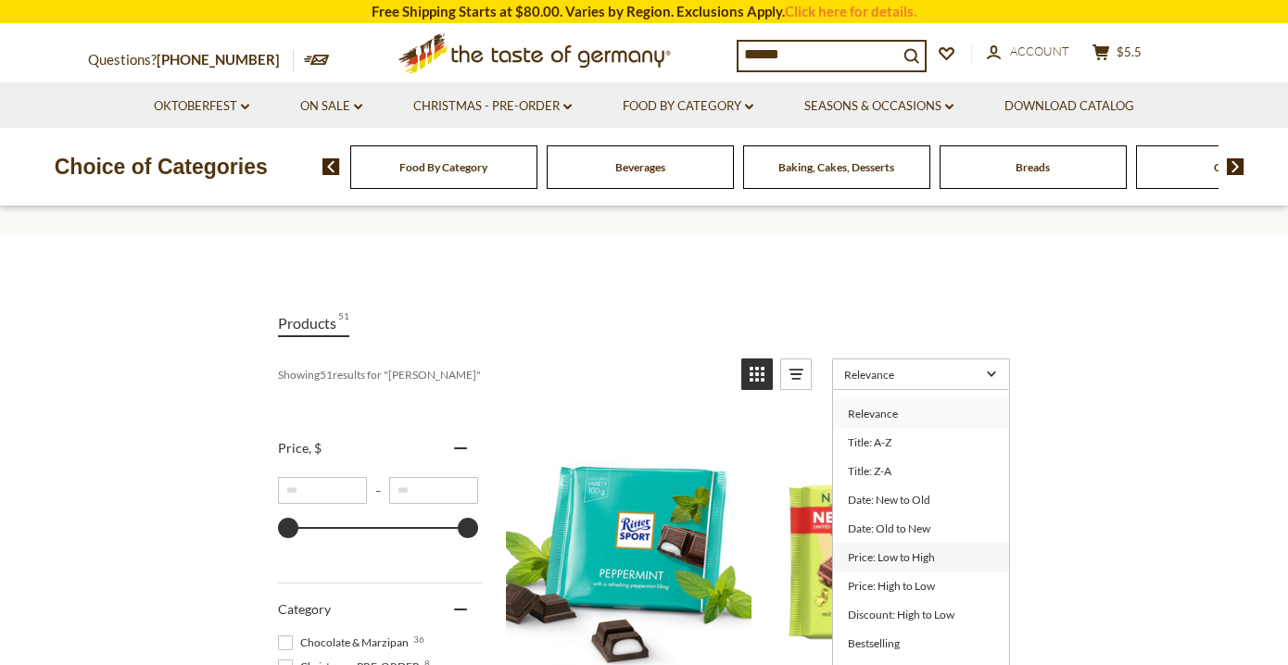
click at [898, 560] on link "Price: Low to High" at bounding box center [921, 557] width 176 height 29
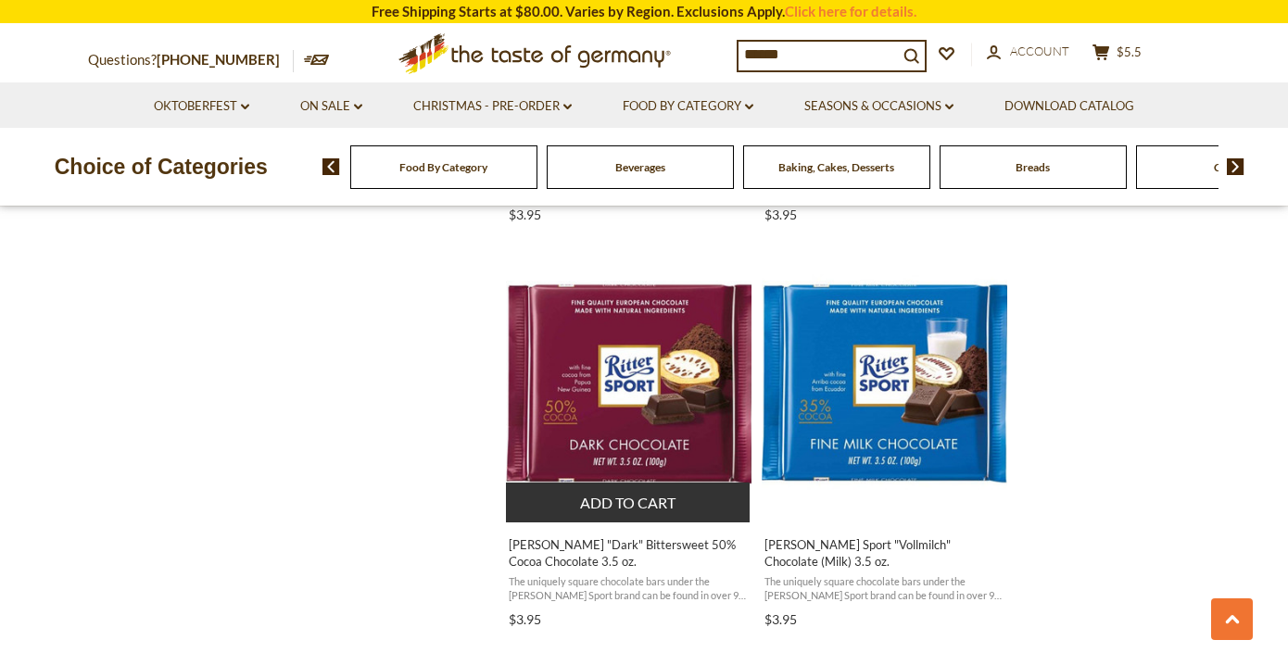
scroll to position [2346, 0]
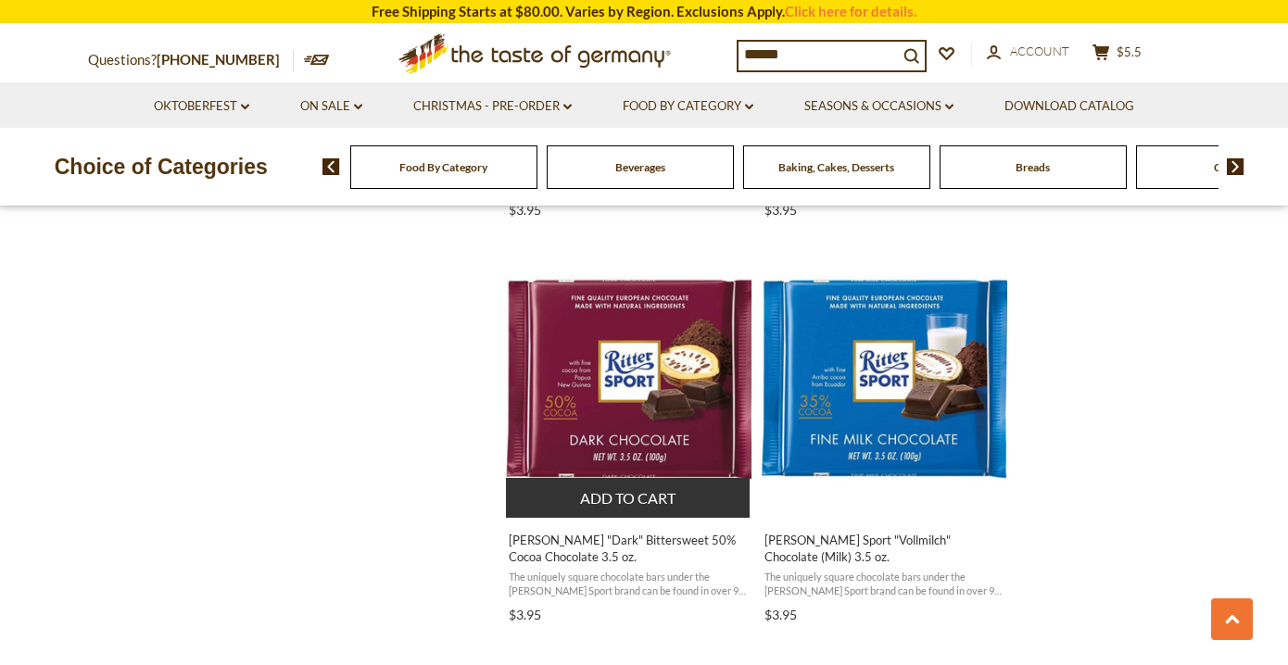
click at [631, 499] on button "Add to cart" at bounding box center [628, 498] width 244 height 40
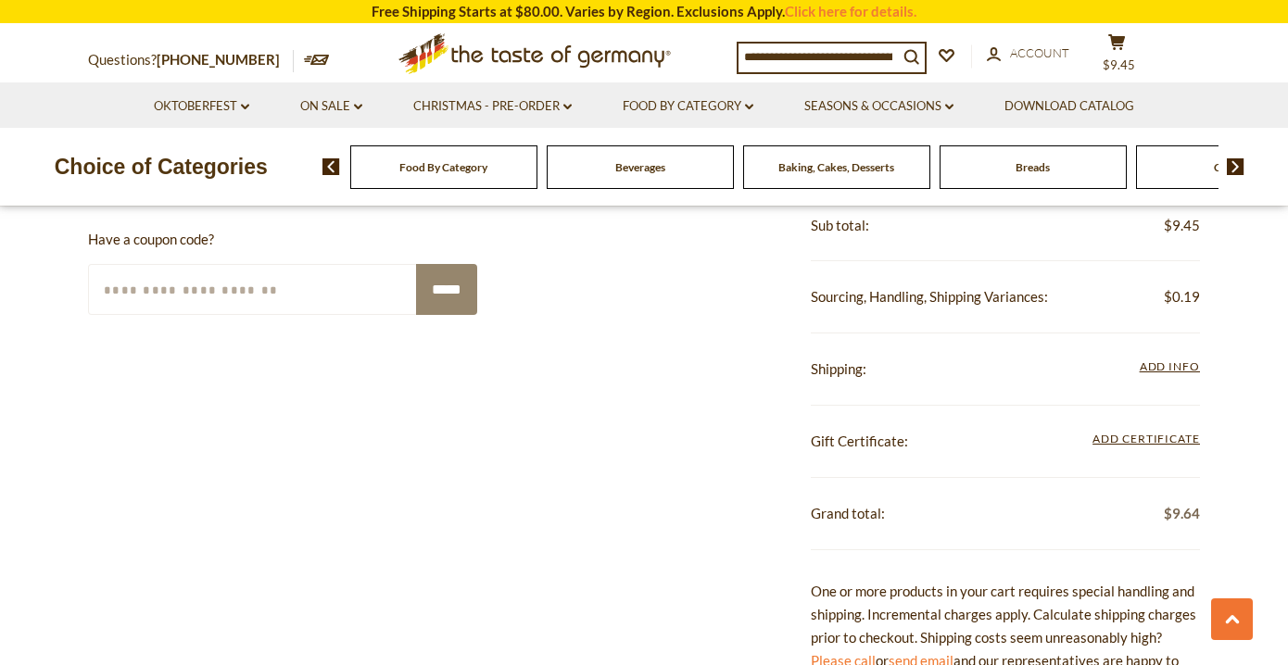
scroll to position [702, 0]
click at [1162, 371] on span "Add Info" at bounding box center [1169, 365] width 60 height 14
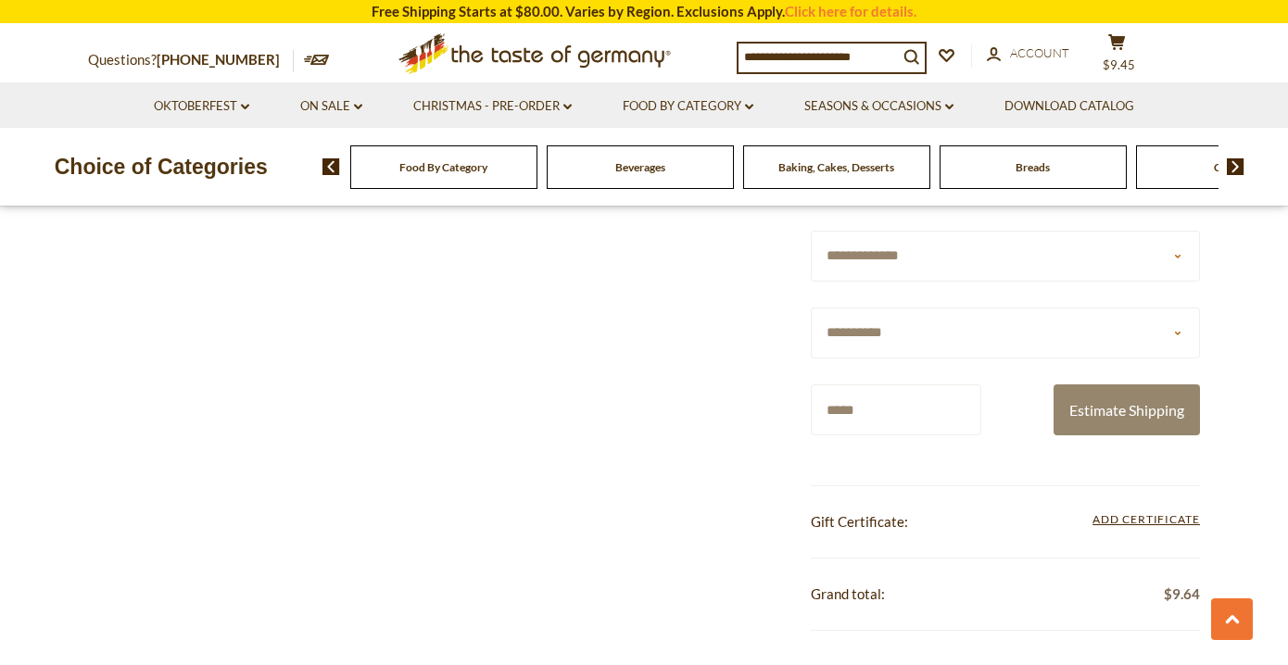
scroll to position [893, 0]
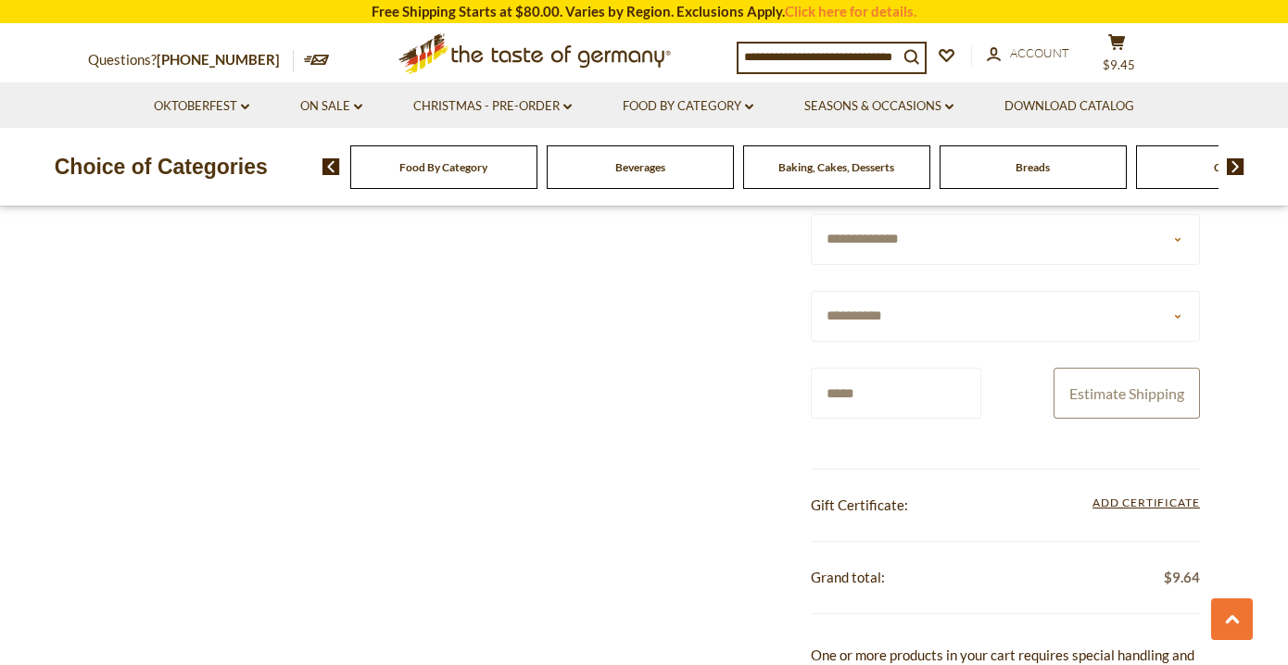
click at [1156, 387] on button "Estimate Shipping" at bounding box center [1126, 393] width 146 height 51
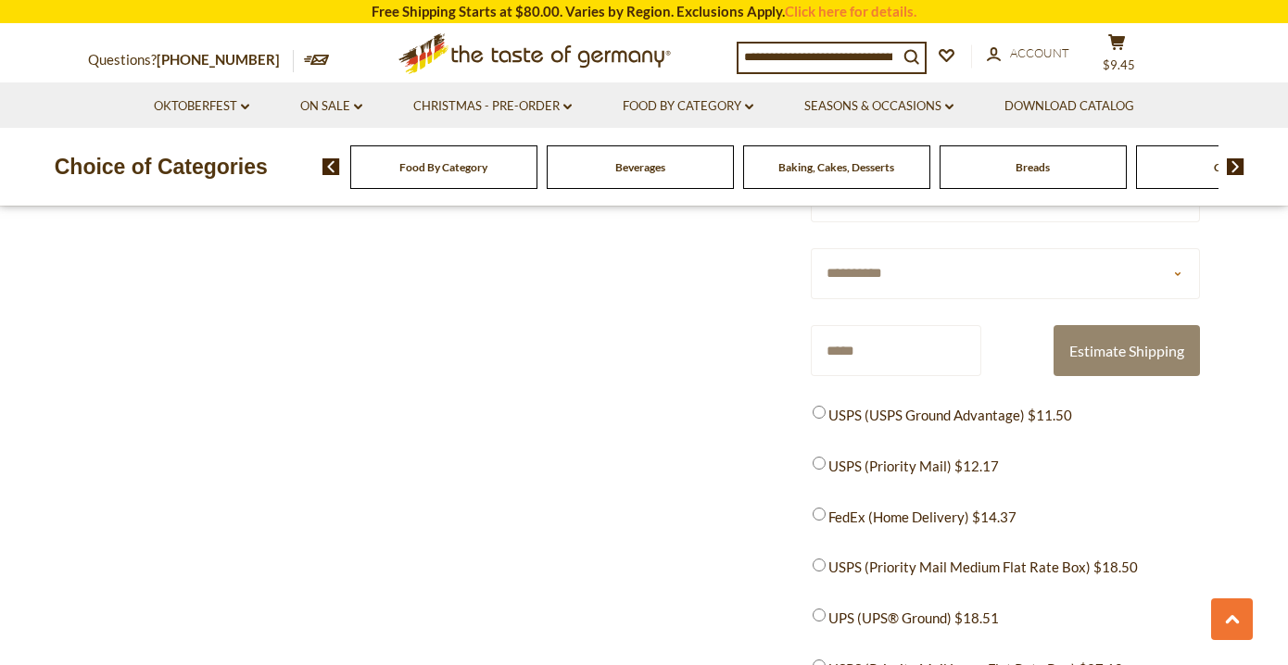
scroll to position [937, 0]
